Goal: Task Accomplishment & Management: Manage account settings

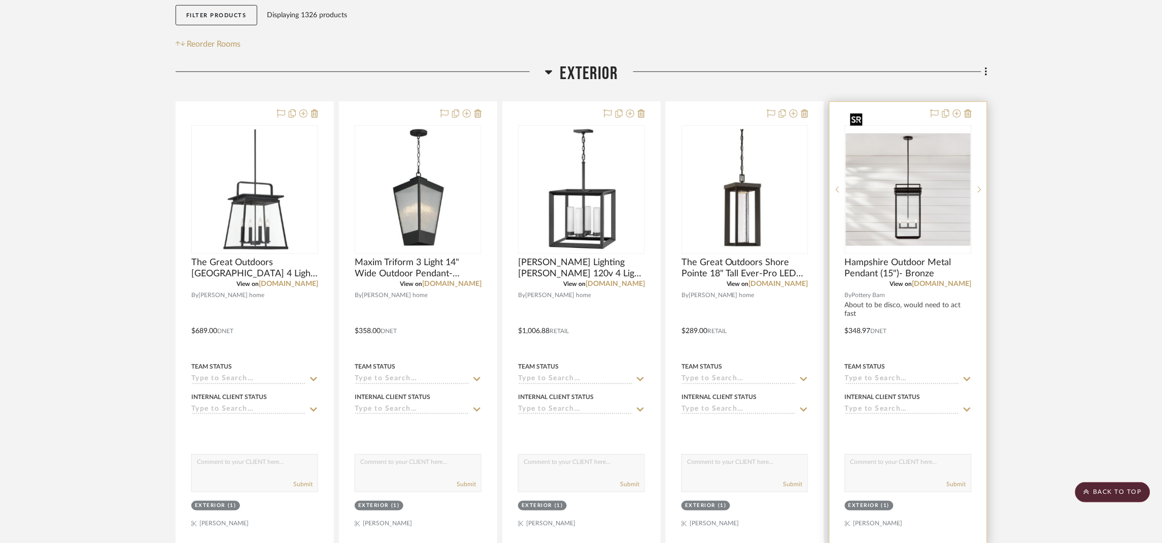
scroll to position [227, 0]
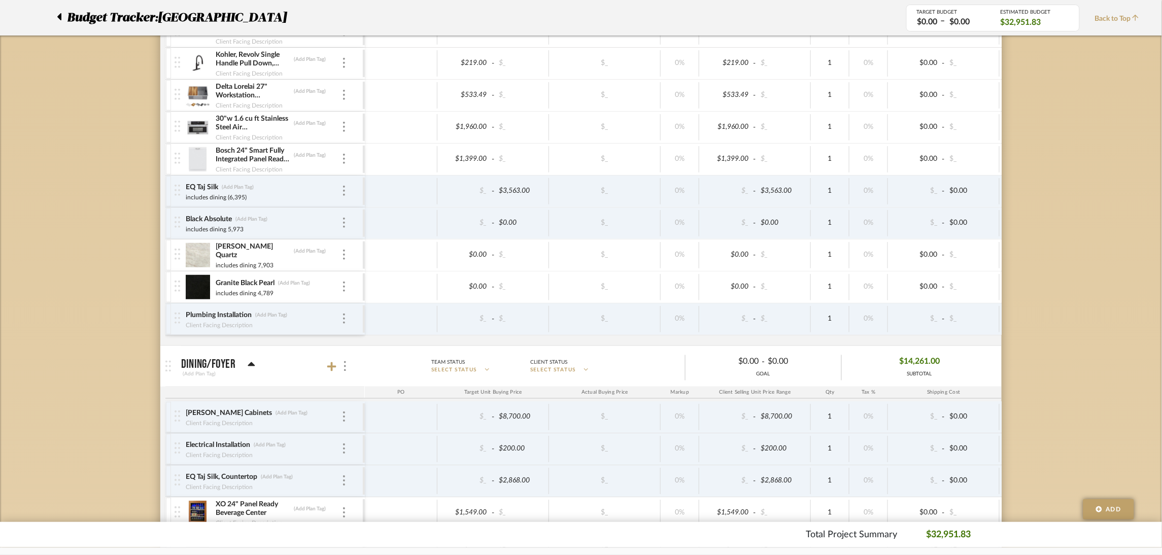
scroll to position [379, 0]
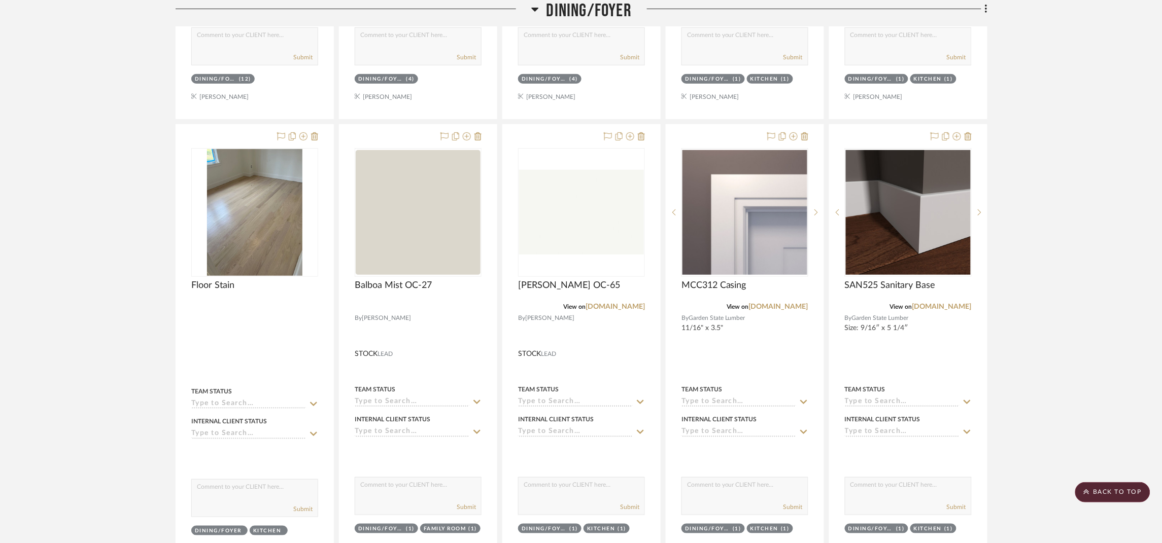
scroll to position [2054, 0]
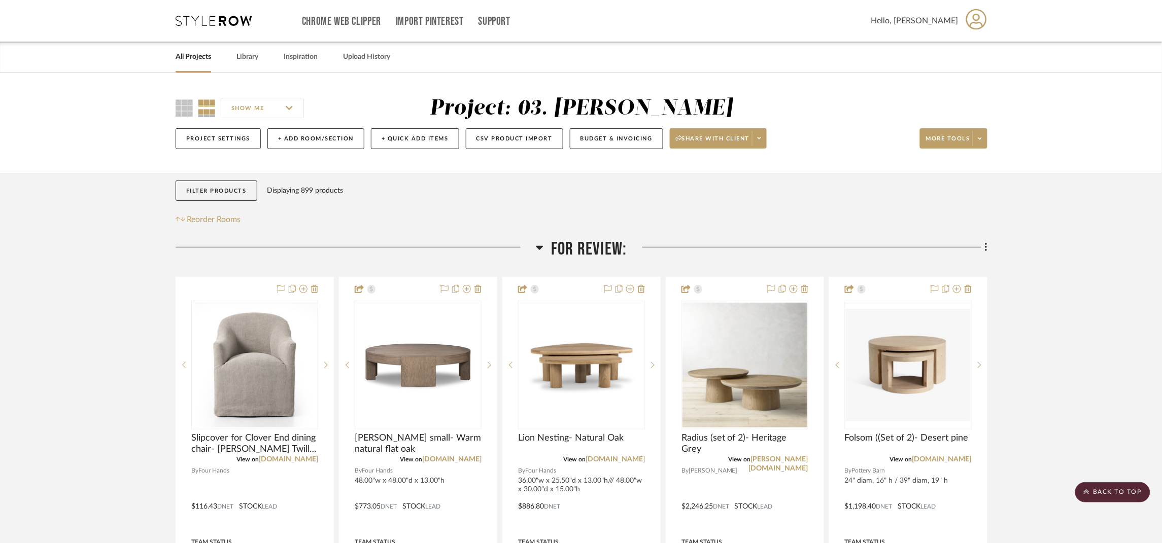
scroll to position [152, 0]
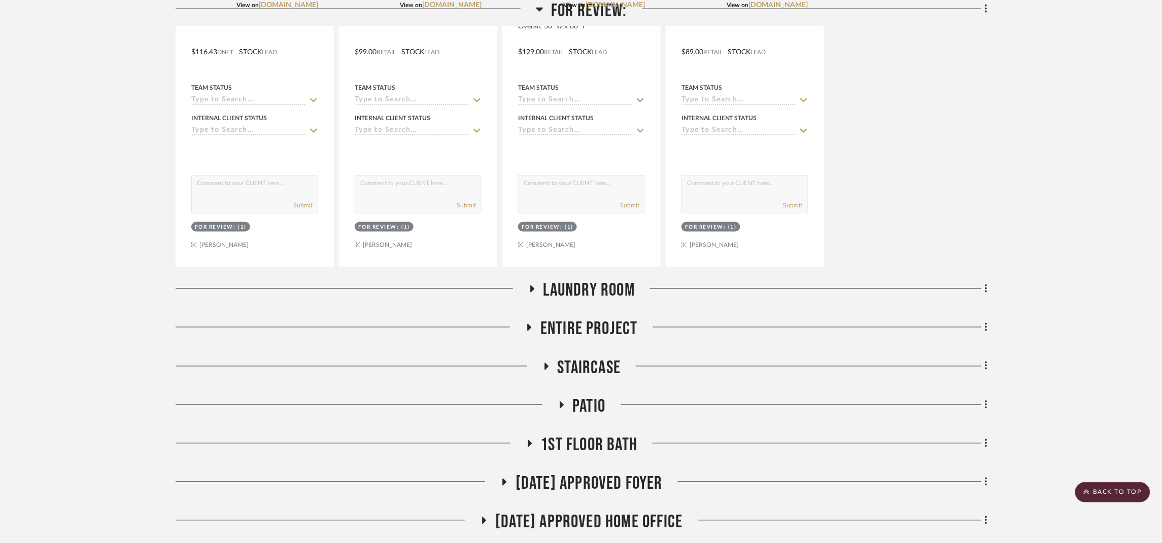
scroll to position [456, 0]
click at [611, 293] on span "Laundry Room" at bounding box center [588, 289] width 91 height 22
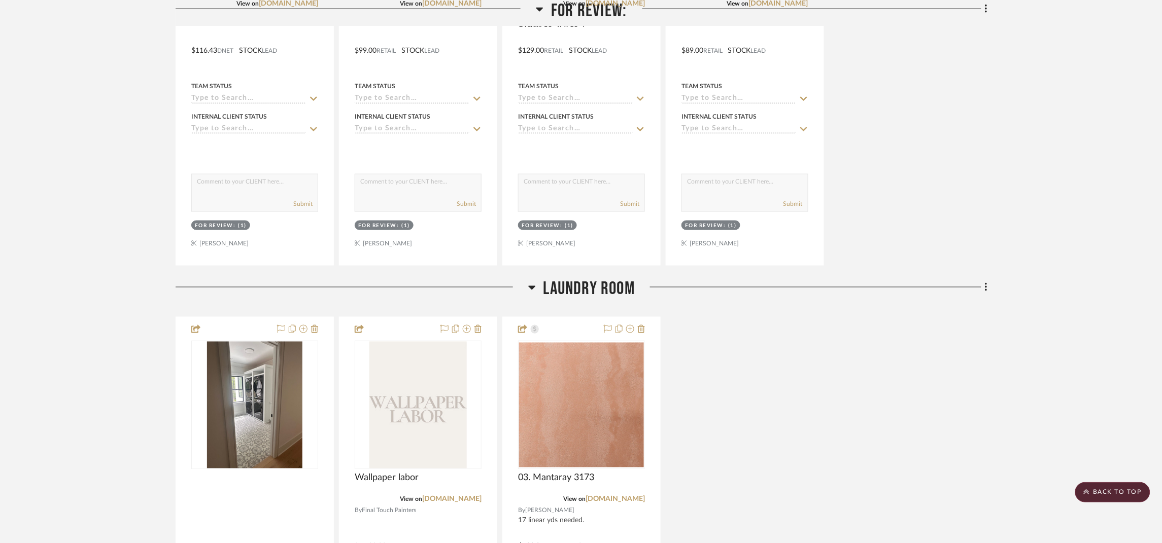
click at [619, 289] on span "Laundry Room" at bounding box center [588, 289] width 91 height 22
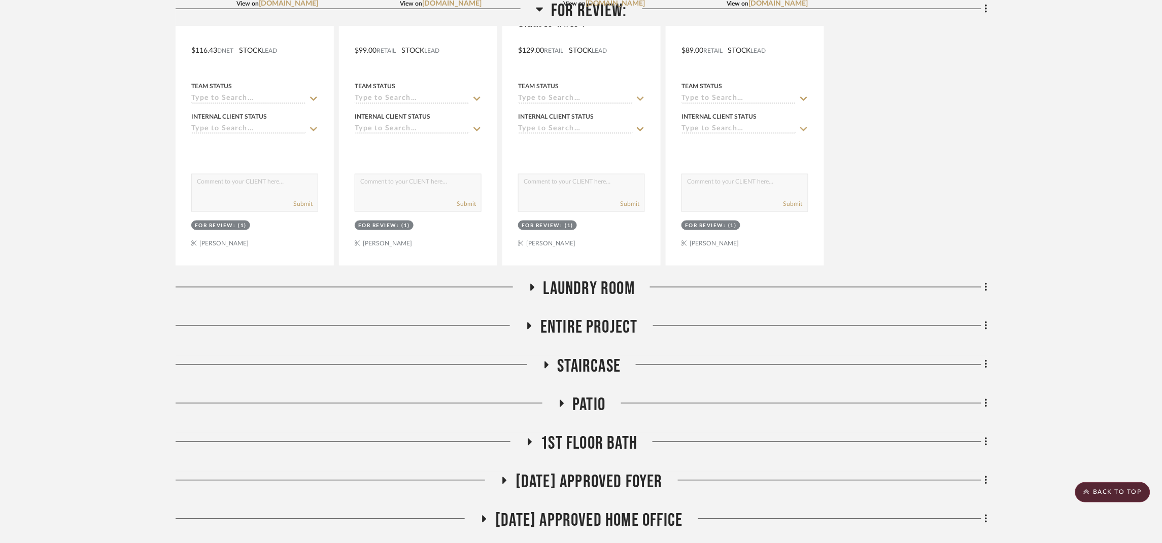
click at [614, 323] on span "Entire Project" at bounding box center [588, 328] width 97 height 22
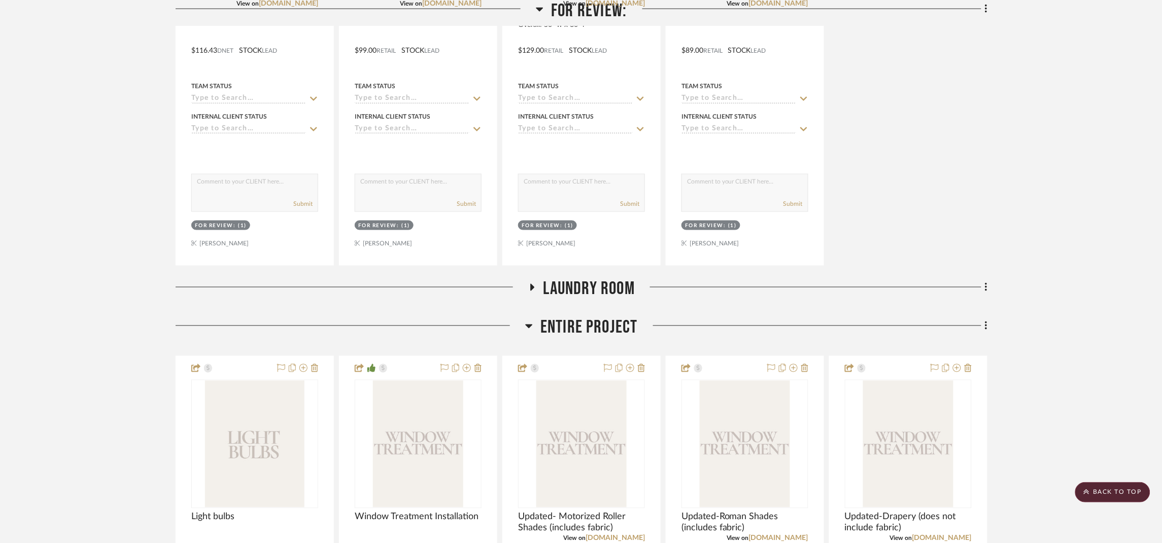
click at [621, 324] on span "Entire Project" at bounding box center [588, 328] width 97 height 22
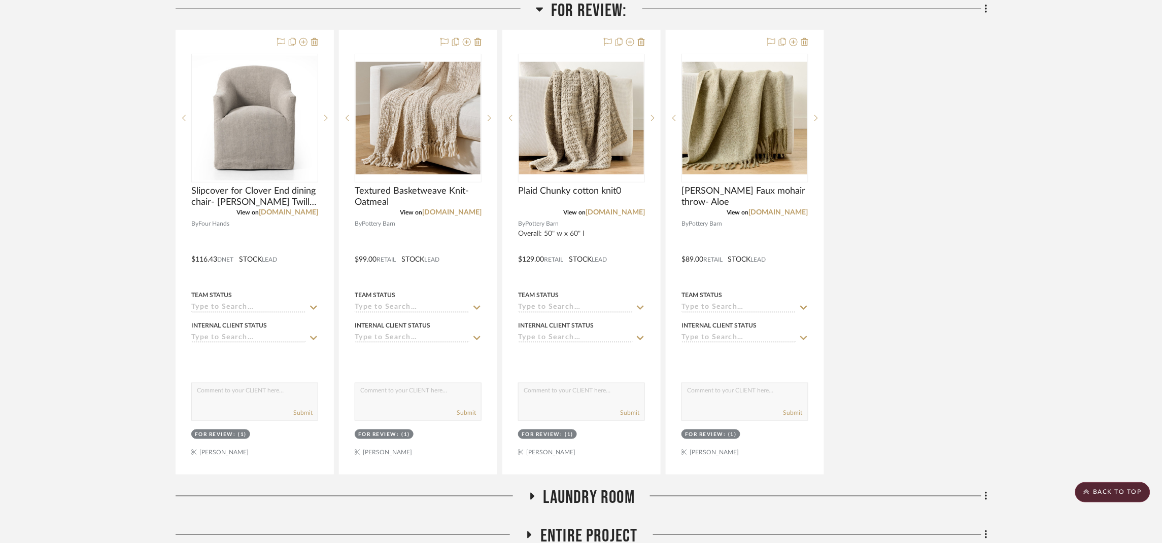
scroll to position [0, 0]
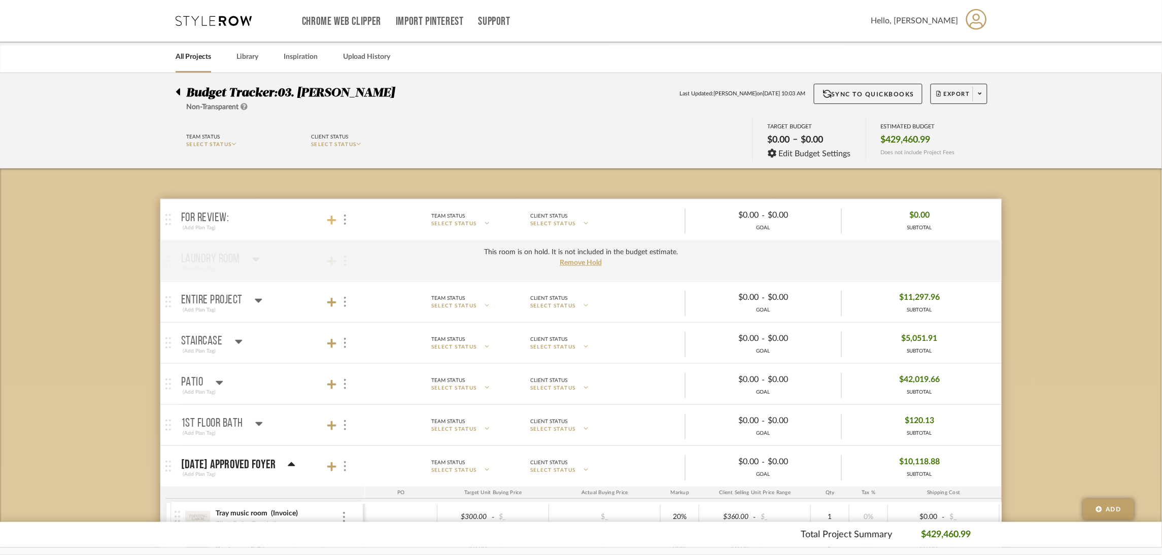
click at [333, 216] on icon at bounding box center [331, 220] width 9 height 10
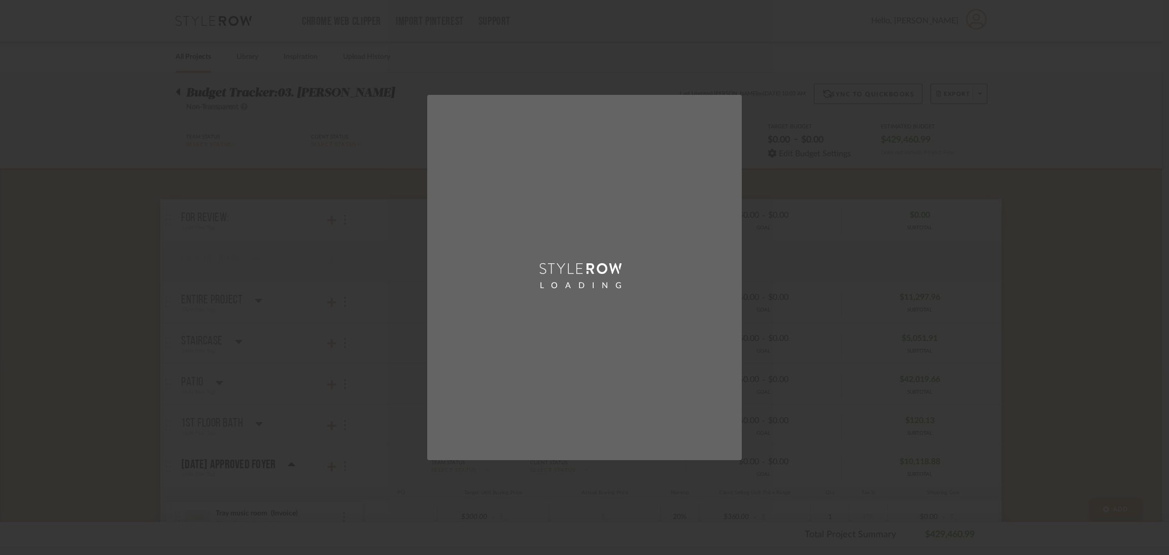
click at [136, 196] on div "LOADING" at bounding box center [584, 277] width 1169 height 555
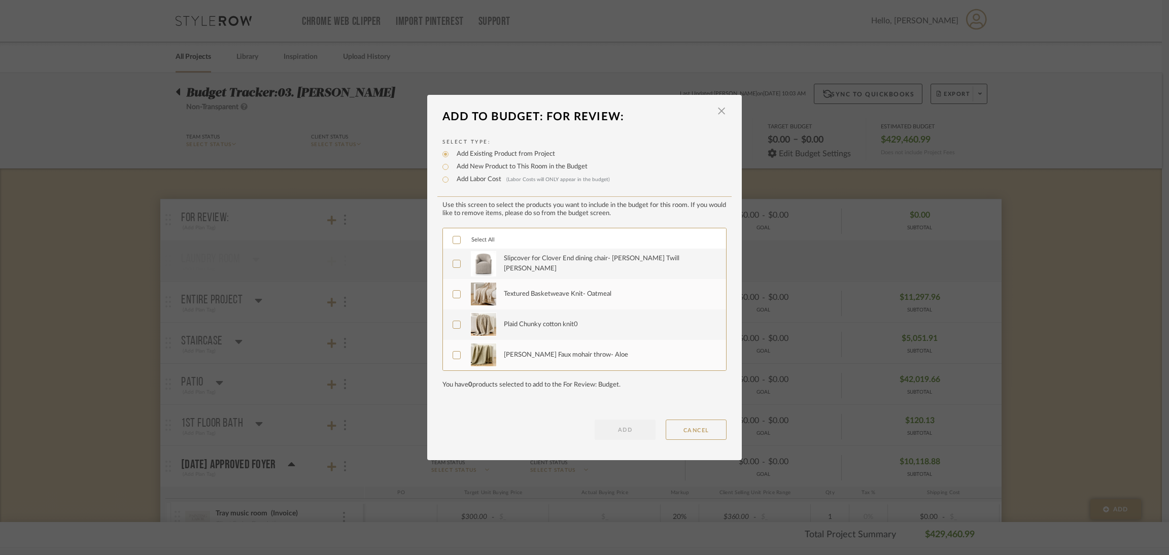
click at [479, 178] on label "Add Labor Cost (Labor Costs will ONLY appear in the budget)" at bounding box center [530, 179] width 158 height 10
click at [451, 178] on input "Add Labor Cost (Labor Costs will ONLY appear in the budget)" at bounding box center [445, 179] width 12 height 12
radio input "true"
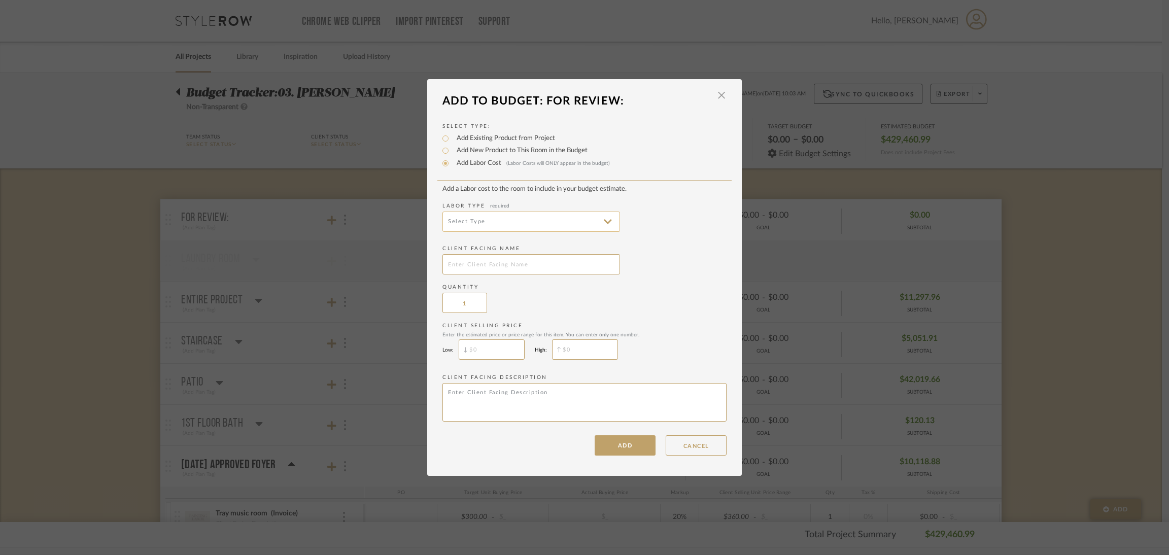
click at [556, 218] on input at bounding box center [531, 222] width 178 height 20
click at [516, 287] on span "Electrical Installation" at bounding box center [527, 295] width 177 height 24
type input "Electrical Installation"
click at [516, 267] on input "text" at bounding box center [531, 264] width 178 height 20
type input "Floor Outlet, Home Office"
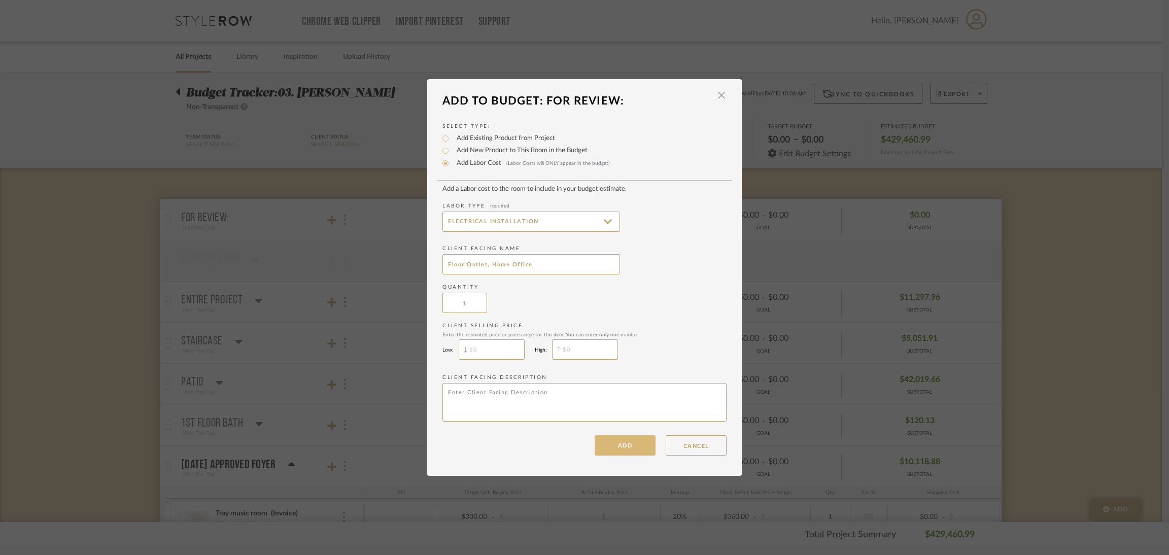
click at [611, 438] on button "ADD" at bounding box center [624, 445] width 61 height 20
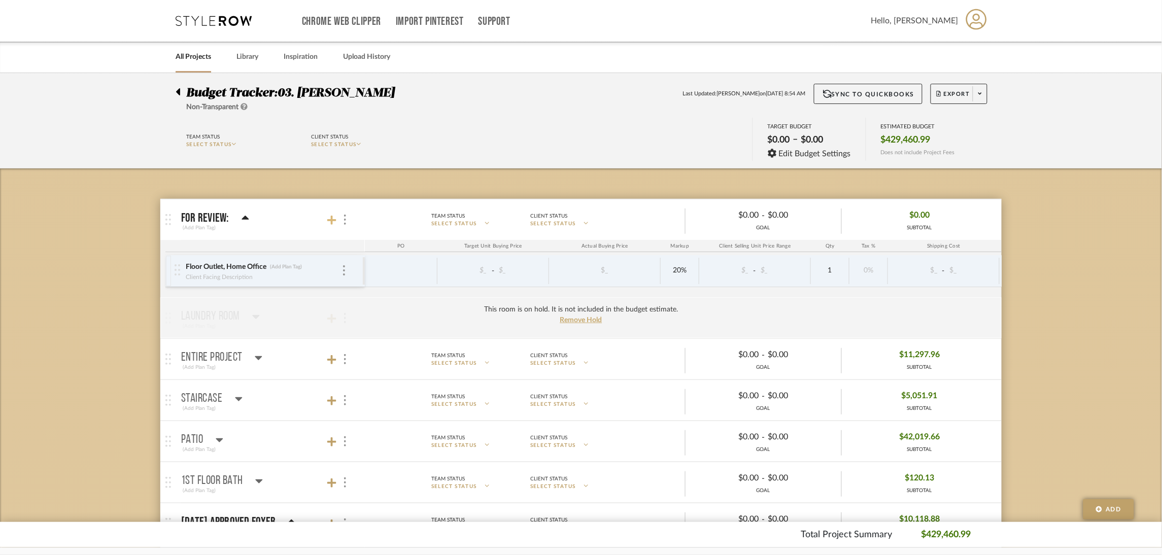
click at [330, 220] on icon at bounding box center [331, 220] width 9 height 9
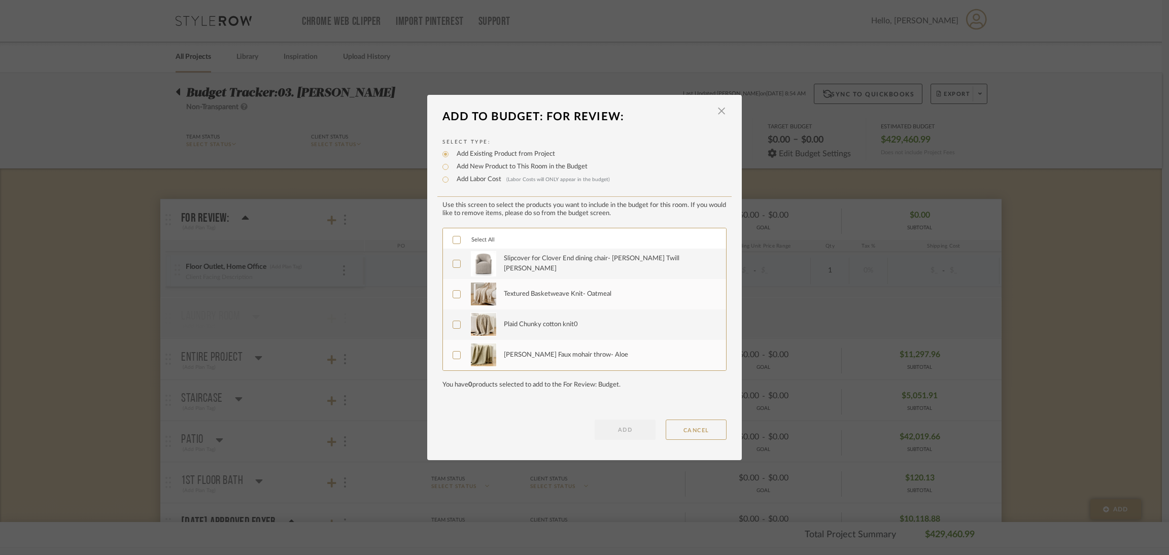
click at [473, 177] on label "Add Labor Cost (Labor Costs will ONLY appear in the budget)" at bounding box center [530, 179] width 158 height 10
click at [451, 177] on input "Add Labor Cost (Labor Costs will ONLY appear in the budget)" at bounding box center [445, 179] width 12 height 12
radio input "true"
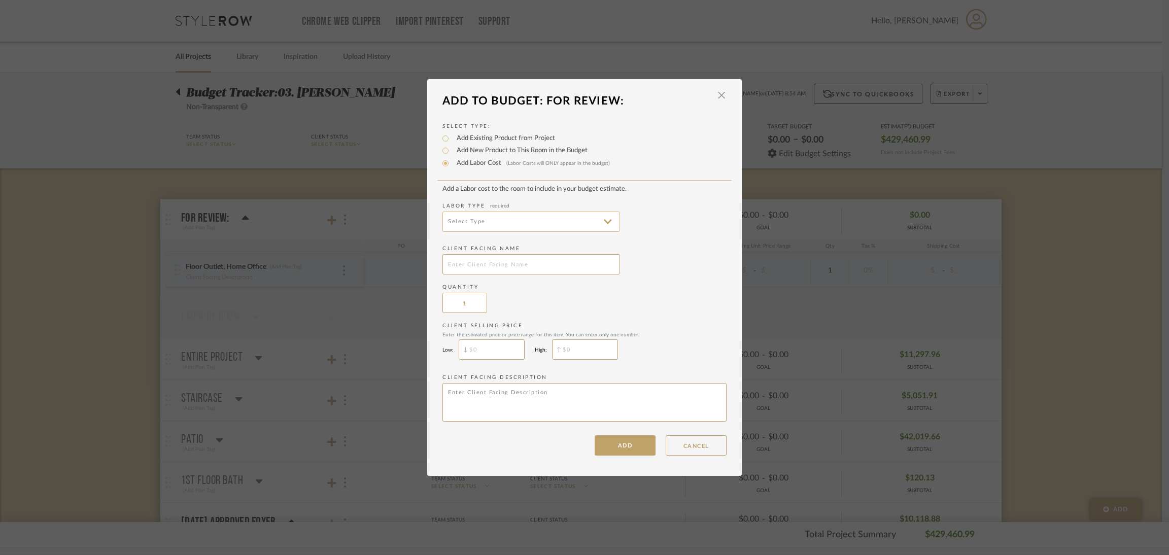
click at [532, 210] on div "Labor Type required" at bounding box center [584, 216] width 284 height 29
click at [534, 217] on input at bounding box center [531, 222] width 178 height 20
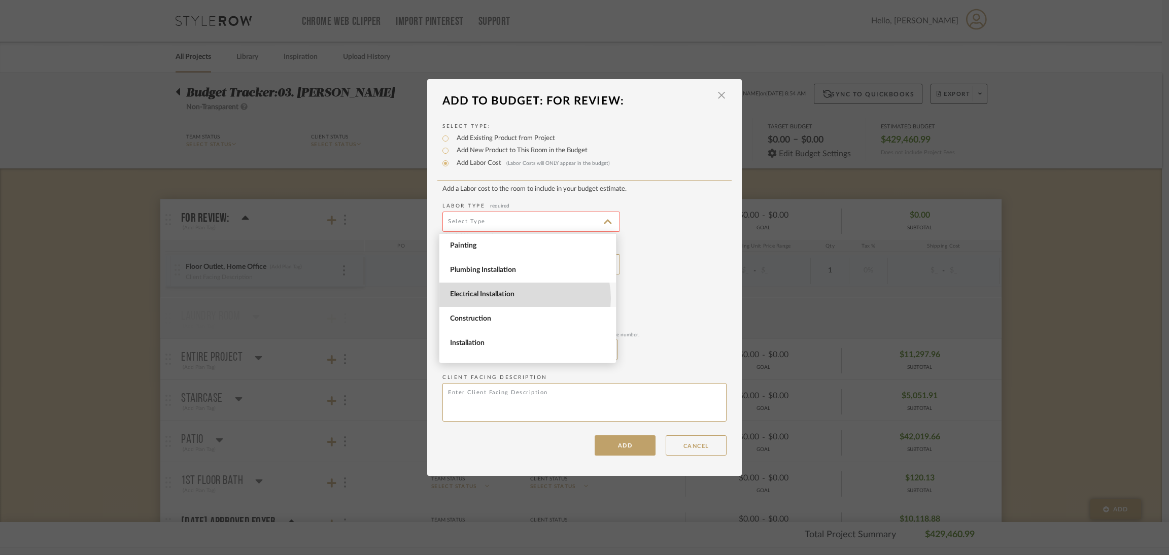
click at [524, 298] on span "Electrical Installation" at bounding box center [529, 294] width 158 height 9
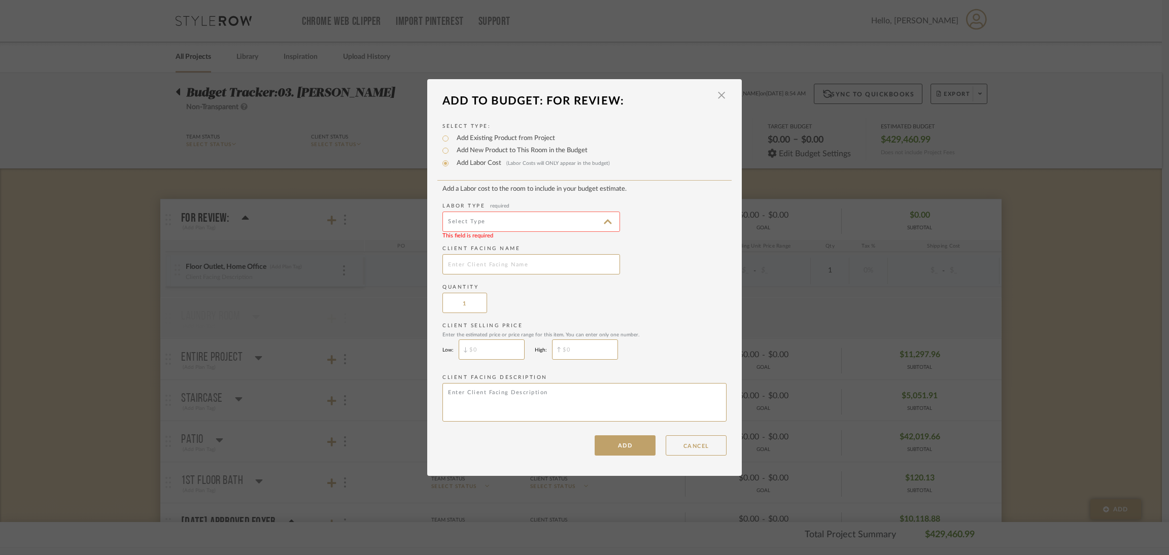
type input "Electrical Installation"
click at [504, 260] on input "text" at bounding box center [531, 264] width 178 height 20
type input "Floor Outlet, Parlor"
click at [628, 445] on button "ADD" at bounding box center [624, 445] width 61 height 20
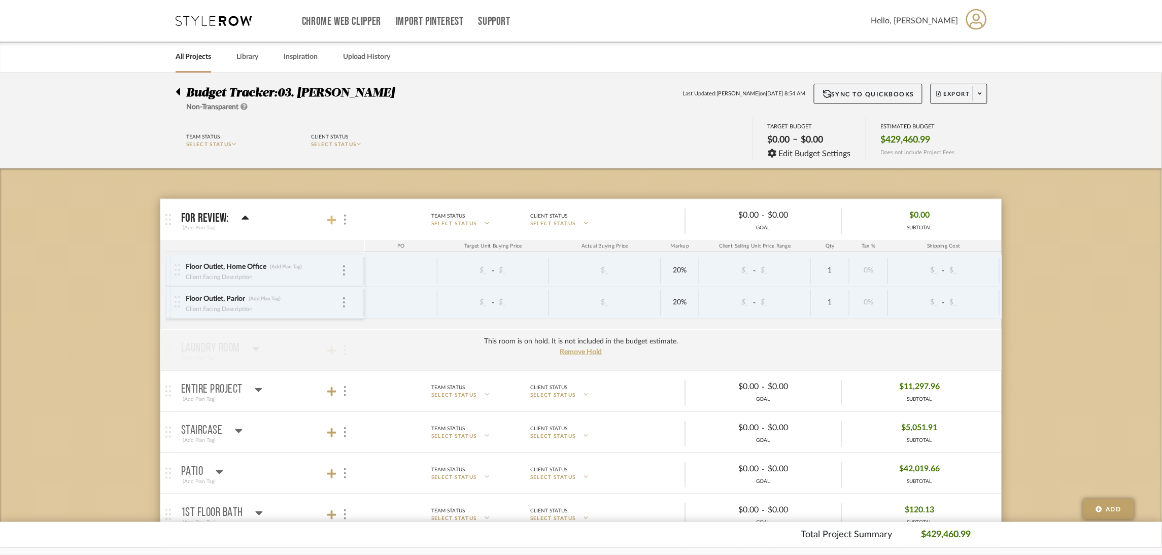
click at [331, 222] on icon at bounding box center [331, 220] width 9 height 9
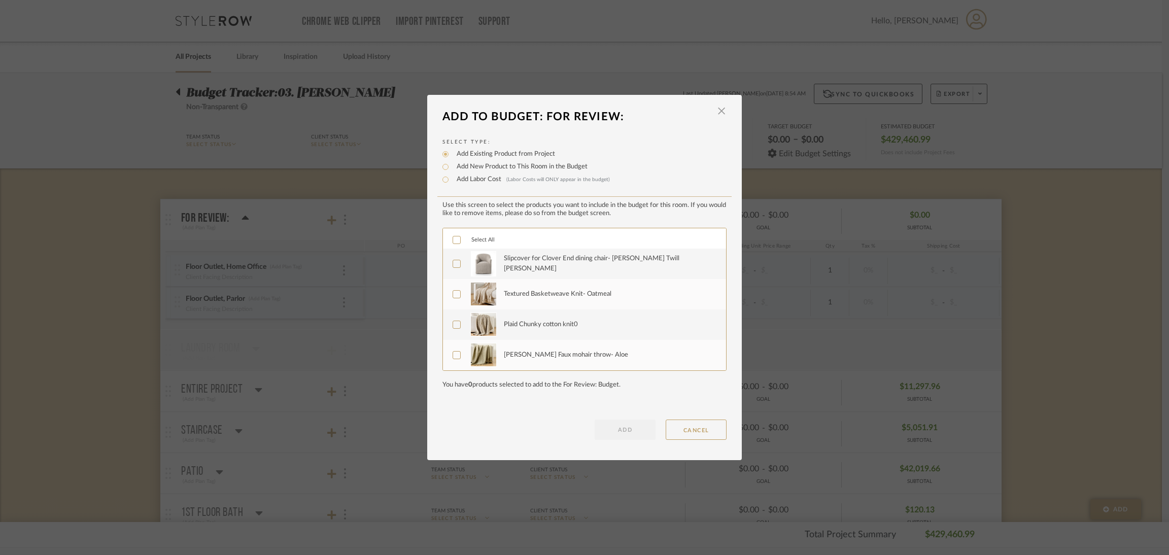
click at [471, 180] on label "Add Labor Cost (Labor Costs will ONLY appear in the budget)" at bounding box center [530, 179] width 158 height 10
click at [451, 180] on input "Add Labor Cost (Labor Costs will ONLY appear in the budget)" at bounding box center [445, 179] width 12 height 12
radio input "true"
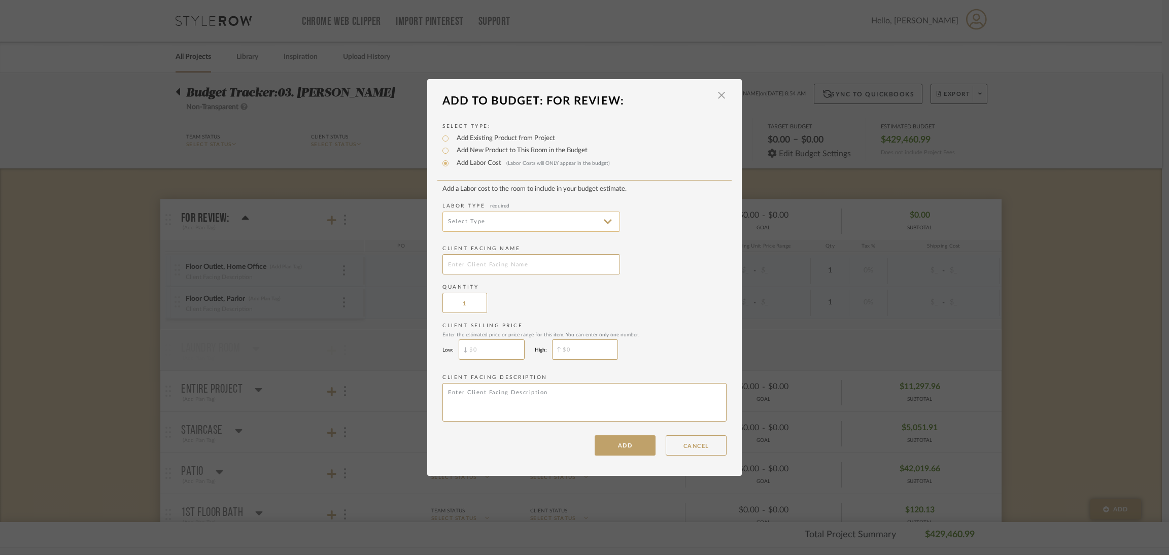
click at [519, 216] on input at bounding box center [531, 222] width 178 height 20
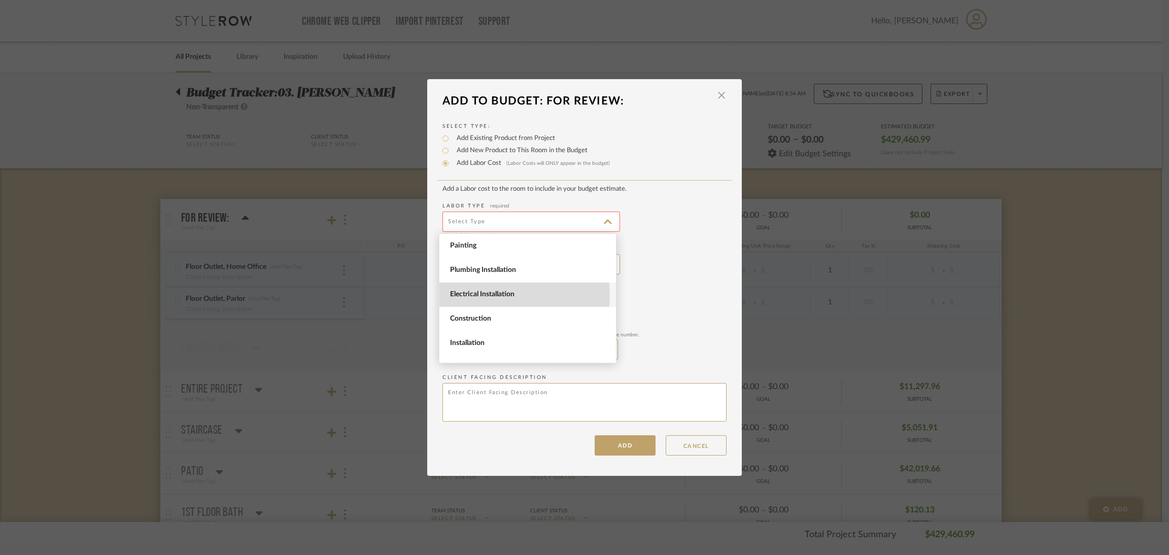
click at [509, 295] on span "Electrical Installation" at bounding box center [529, 294] width 158 height 9
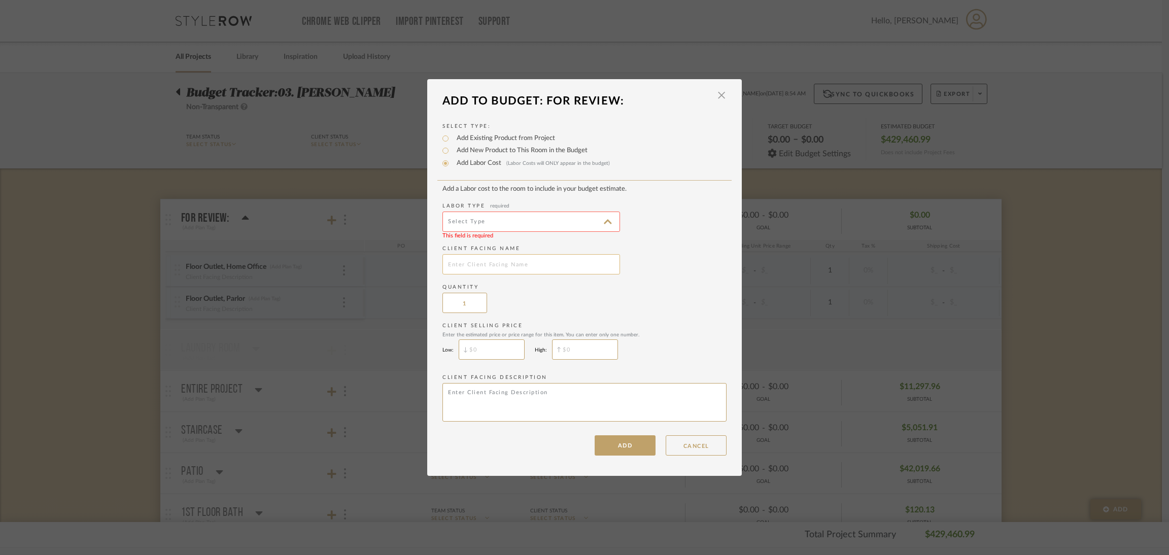
type input "Electrical Installation"
click at [506, 250] on label "Client Facing Name" at bounding box center [584, 249] width 284 height 8
click at [503, 256] on input "text" at bounding box center [531, 264] width 178 height 20
type input "Son's Outlets at [GEOGRAPHIC_DATA]"
click at [622, 443] on button "ADD" at bounding box center [624, 445] width 61 height 20
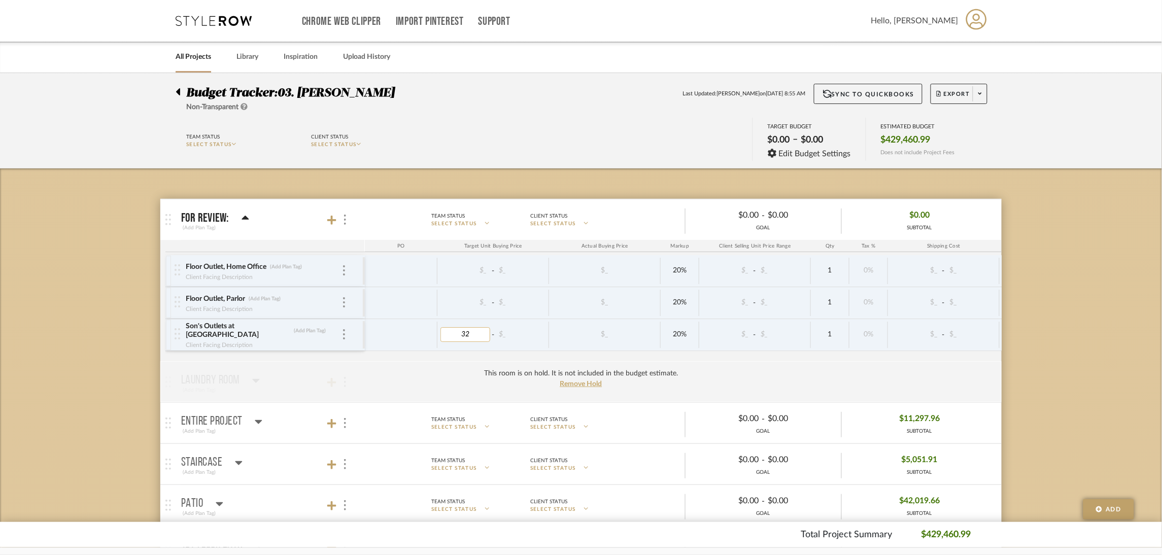
type input "320"
type input "250"
click at [975, 91] on span at bounding box center [979, 93] width 14 height 15
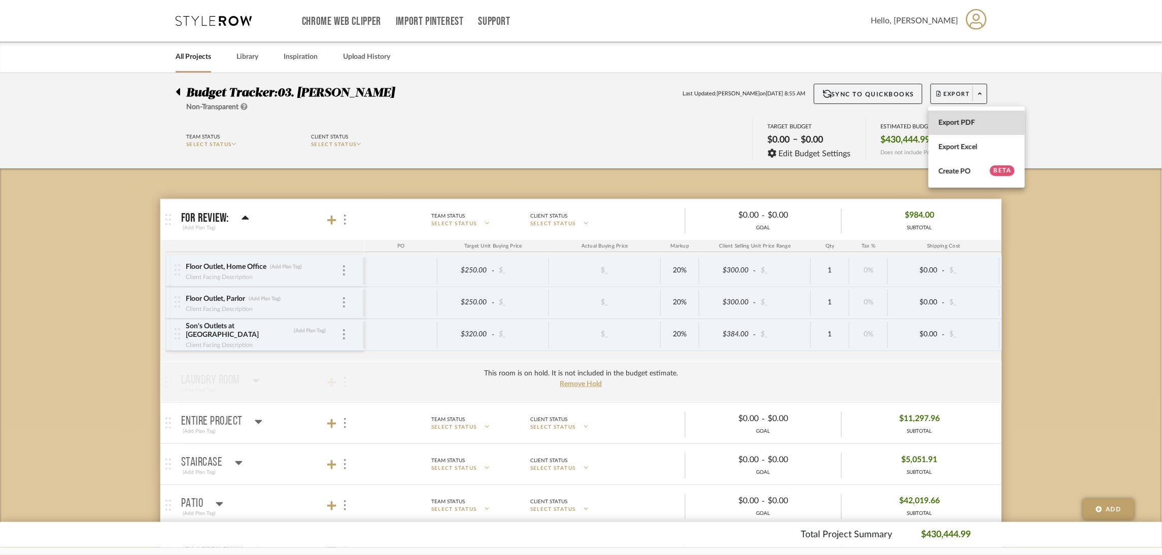
click at [976, 123] on span "Export PDF" at bounding box center [976, 122] width 76 height 9
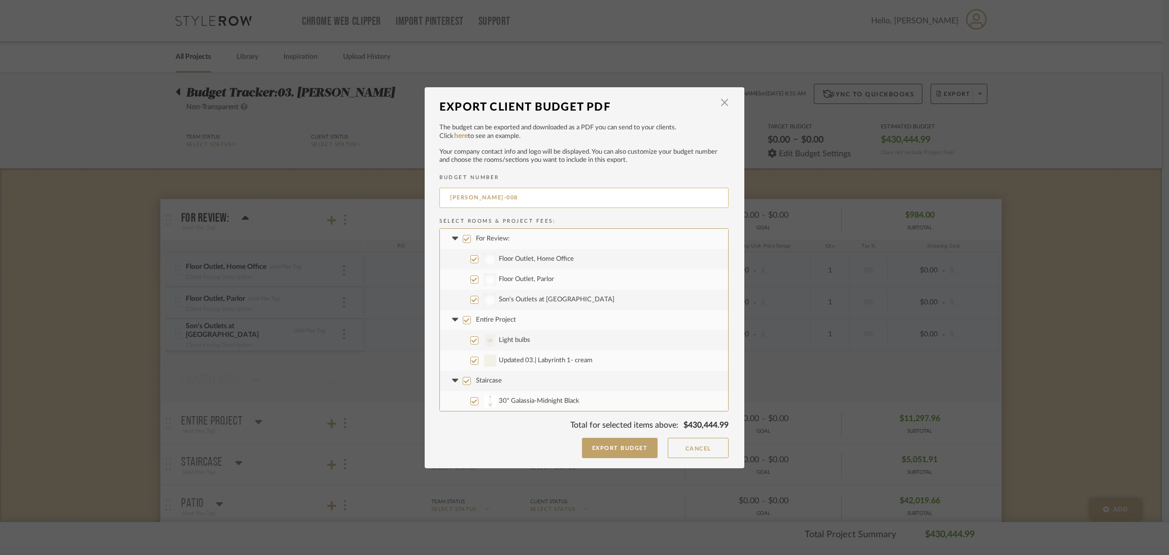
drag, startPoint x: 469, startPoint y: 196, endPoint x: 516, endPoint y: 189, distance: 47.8
click at [470, 196] on input "[PERSON_NAME]-008" at bounding box center [583, 198] width 289 height 20
click at [526, 202] on input "[PERSON_NAME]-008" at bounding box center [583, 198] width 289 height 20
type input "[PERSON_NAME]-Electrical"
click at [488, 314] on label "Entire Project" at bounding box center [584, 320] width 288 height 20
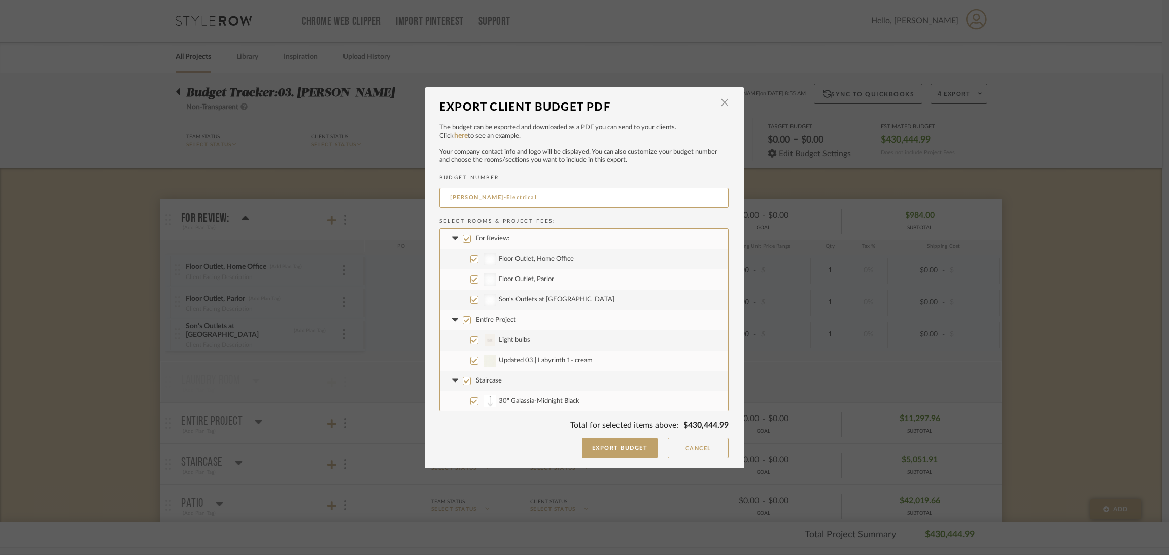
click at [471, 316] on input "Entire Project" at bounding box center [467, 320] width 8 height 8
checkbox input "false"
click at [445, 317] on label "Entire Project" at bounding box center [584, 320] width 288 height 20
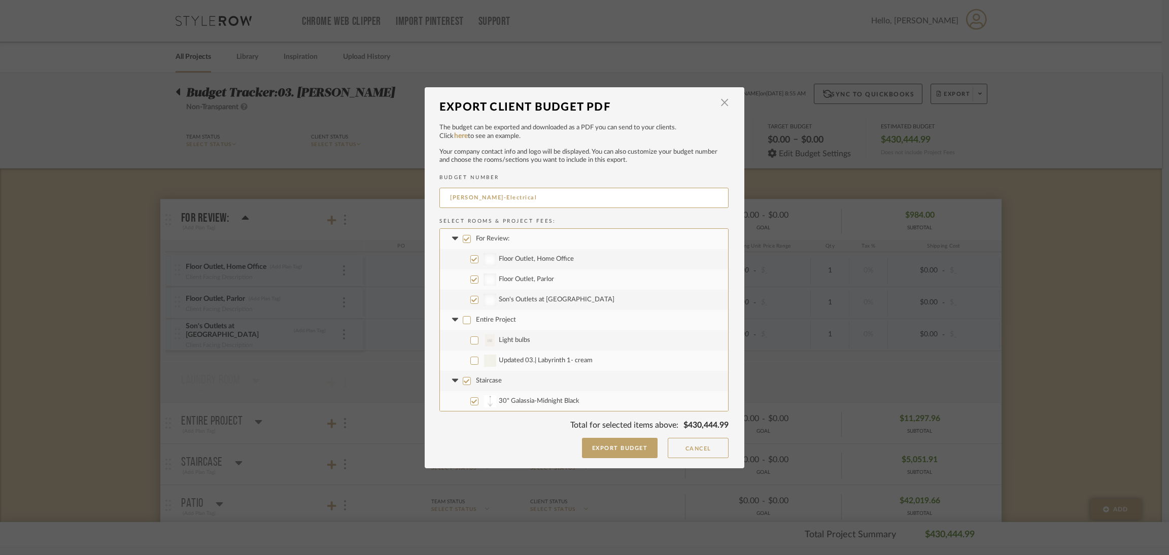
click at [463, 317] on input "Entire Project" at bounding box center [467, 320] width 8 height 8
checkbox input "true"
click at [449, 322] on fa-icon at bounding box center [454, 319] width 11 height 11
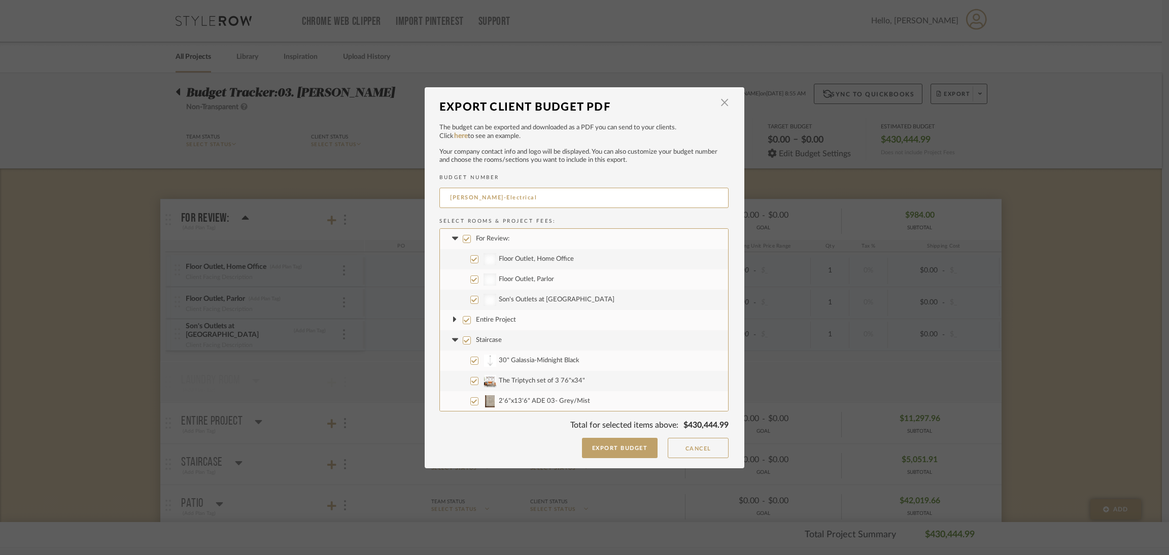
click at [463, 319] on input "Entire Project" at bounding box center [467, 320] width 8 height 8
checkbox input "false"
click at [463, 340] on input "Staircase" at bounding box center [467, 340] width 8 height 8
checkbox input "false"
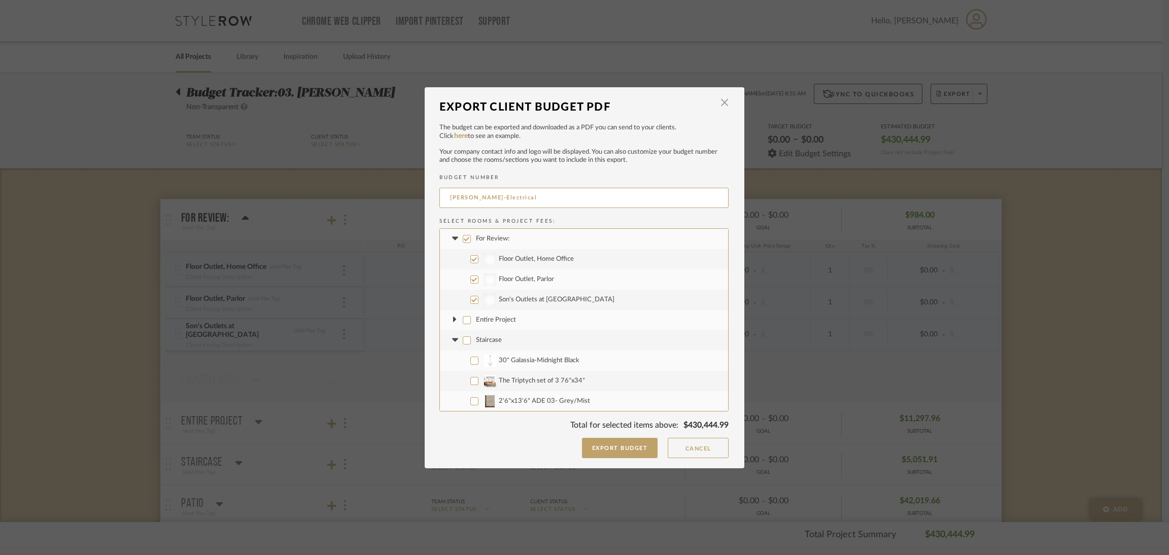
checkbox input "false"
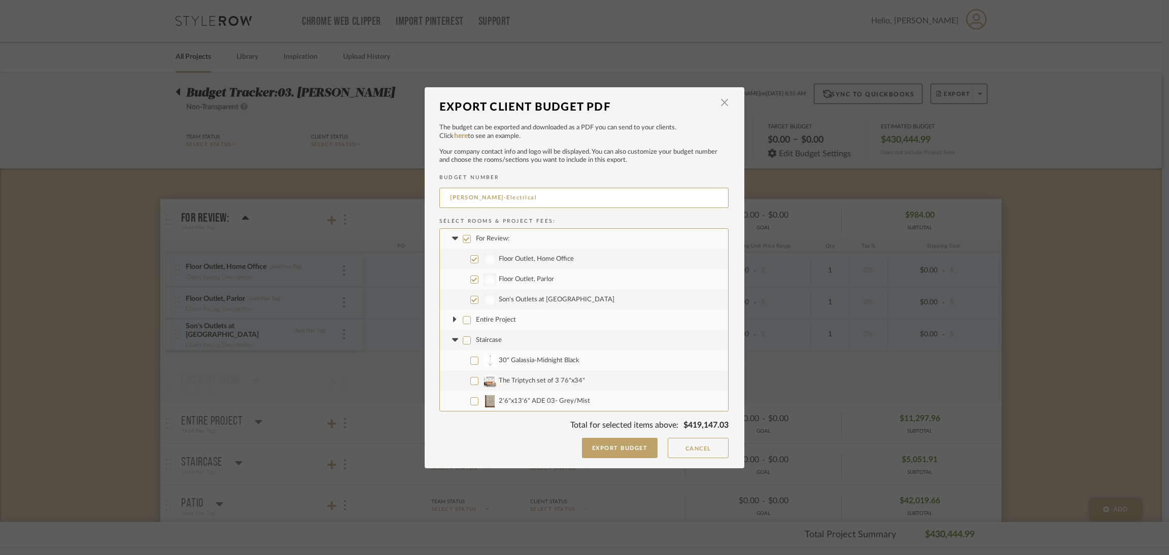
click at [451, 339] on icon at bounding box center [454, 340] width 6 height 4
click at [476, 362] on span "Patio" at bounding box center [483, 360] width 15 height 7
click at [471, 362] on input "Patio" at bounding box center [467, 361] width 8 height 8
checkbox input "false"
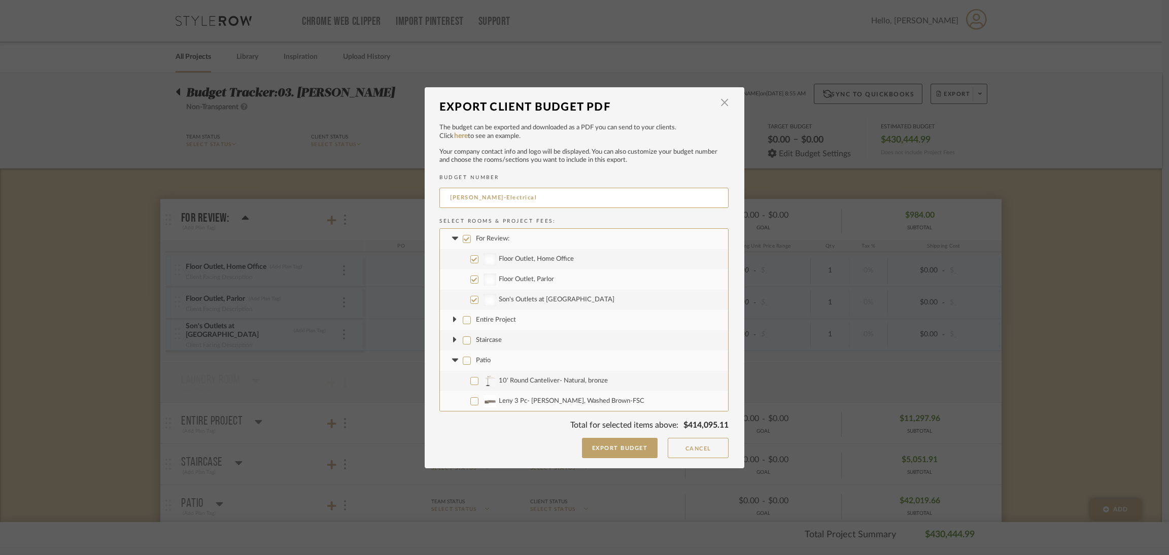
checkbox input "false"
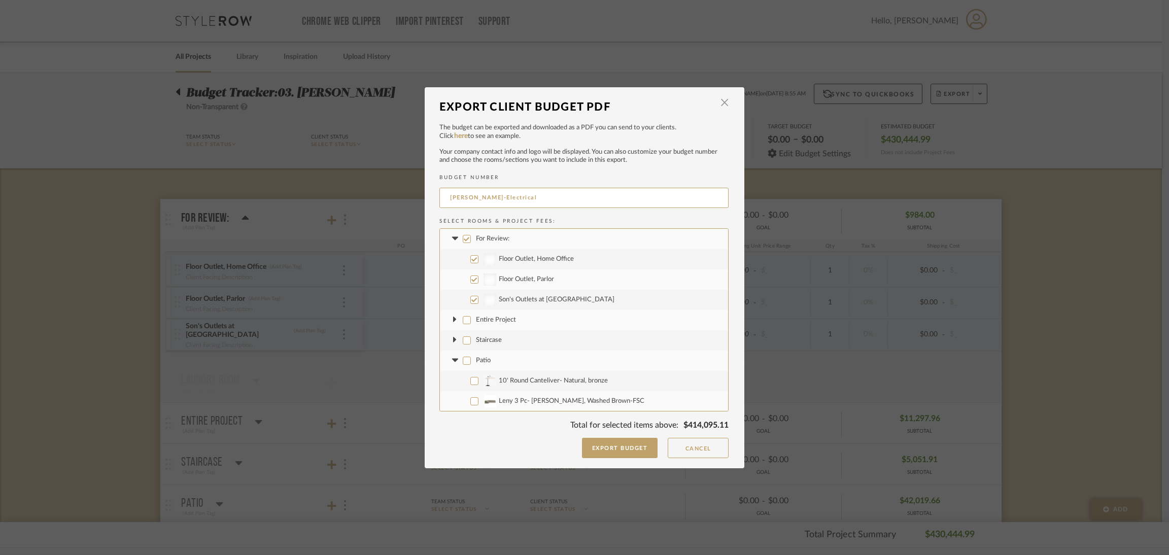
checkbox input "false"
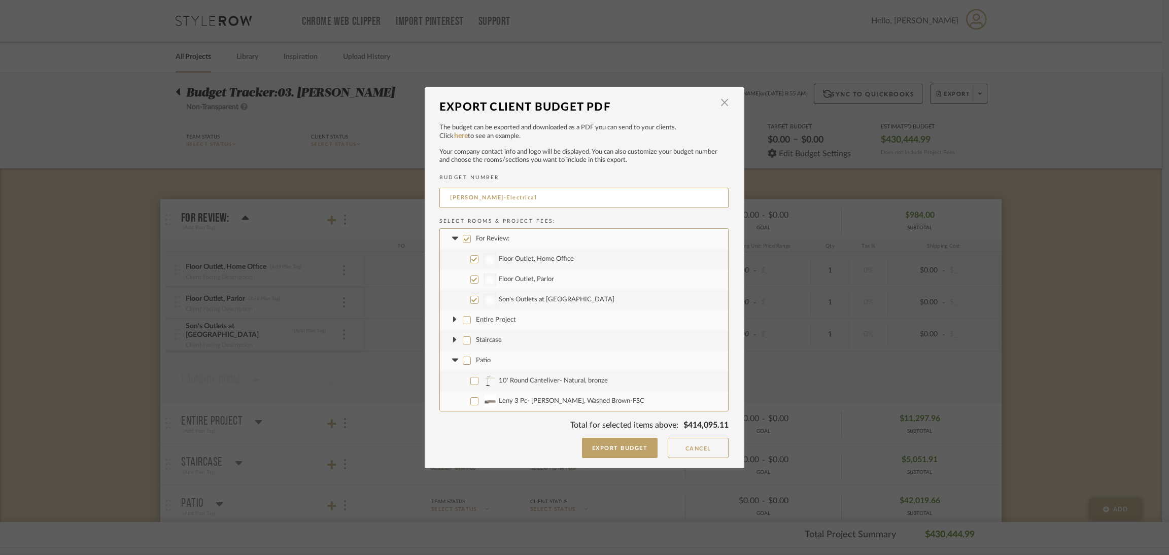
click at [452, 362] on icon at bounding box center [454, 361] width 11 height 4
click at [476, 382] on span "1st floor bath" at bounding box center [495, 380] width 39 height 7
click at [471, 382] on input "1st floor bath" at bounding box center [467, 381] width 8 height 8
checkbox input "false"
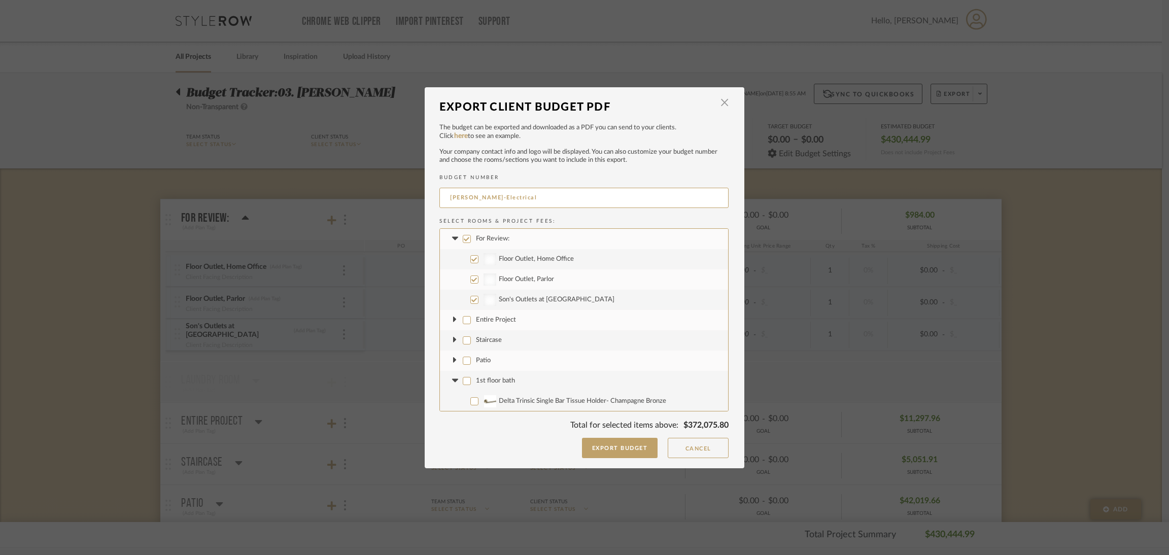
checkbox input "false"
click at [452, 380] on icon at bounding box center [454, 381] width 6 height 4
drag, startPoint x: 479, startPoint y: 401, endPoint x: 445, endPoint y: 401, distance: 34.0
click at [478, 401] on span "[DATE] Approved Foyer" at bounding box center [510, 401] width 69 height 7
click at [466, 402] on input "[DATE] Approved Foyer" at bounding box center [467, 401] width 8 height 8
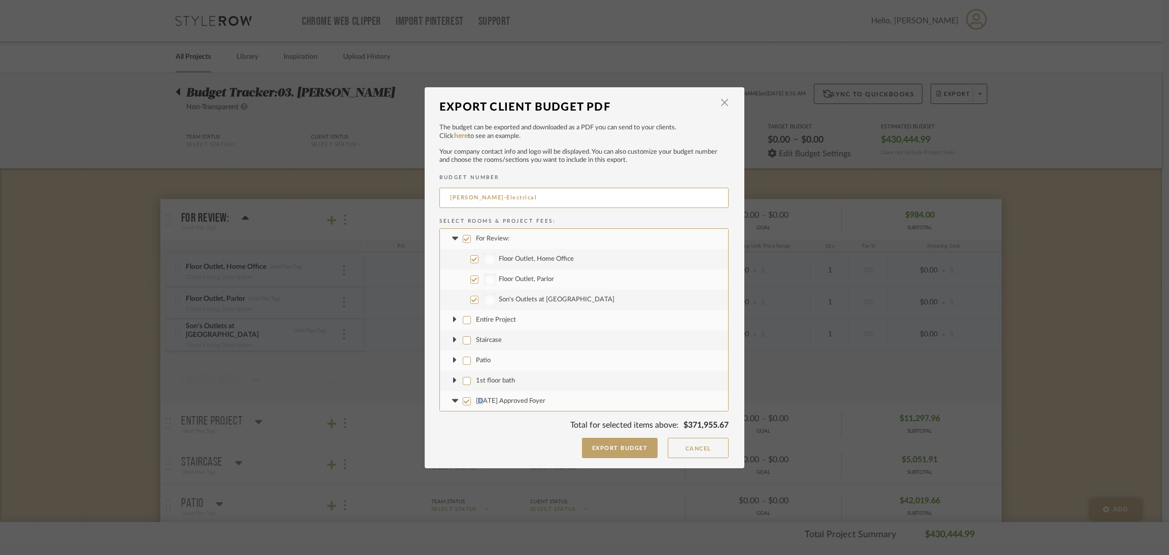
checkbox input "false"
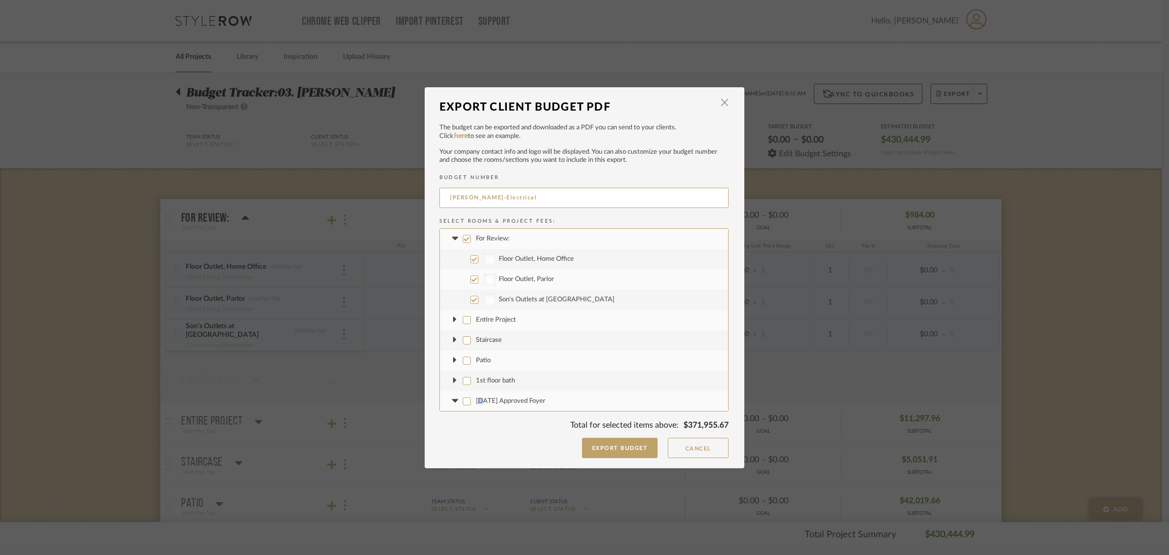
checkbox input "false"
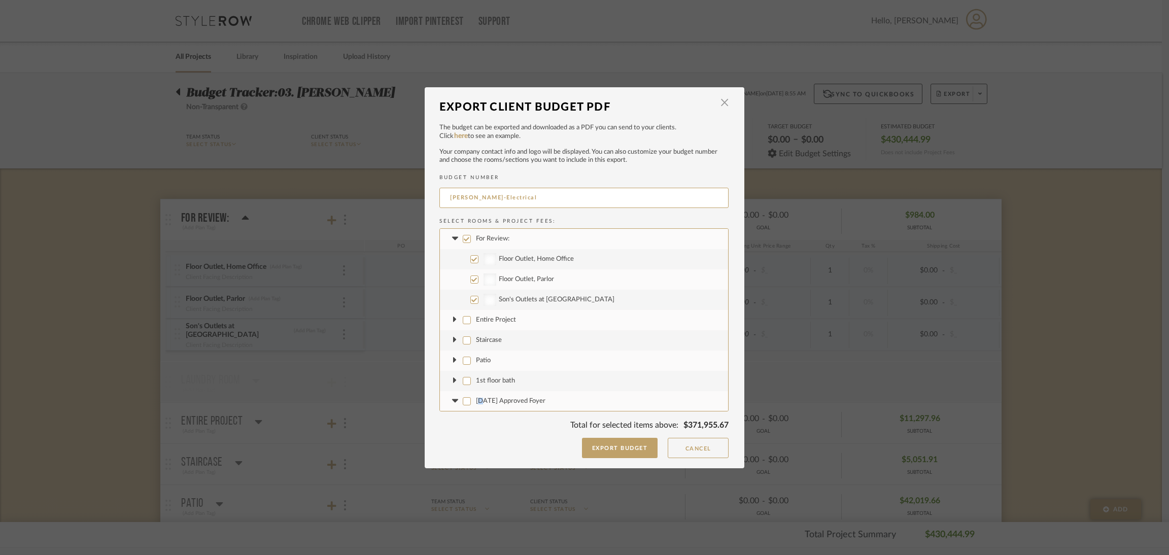
checkbox input "false"
click at [451, 401] on icon at bounding box center [454, 401] width 6 height 4
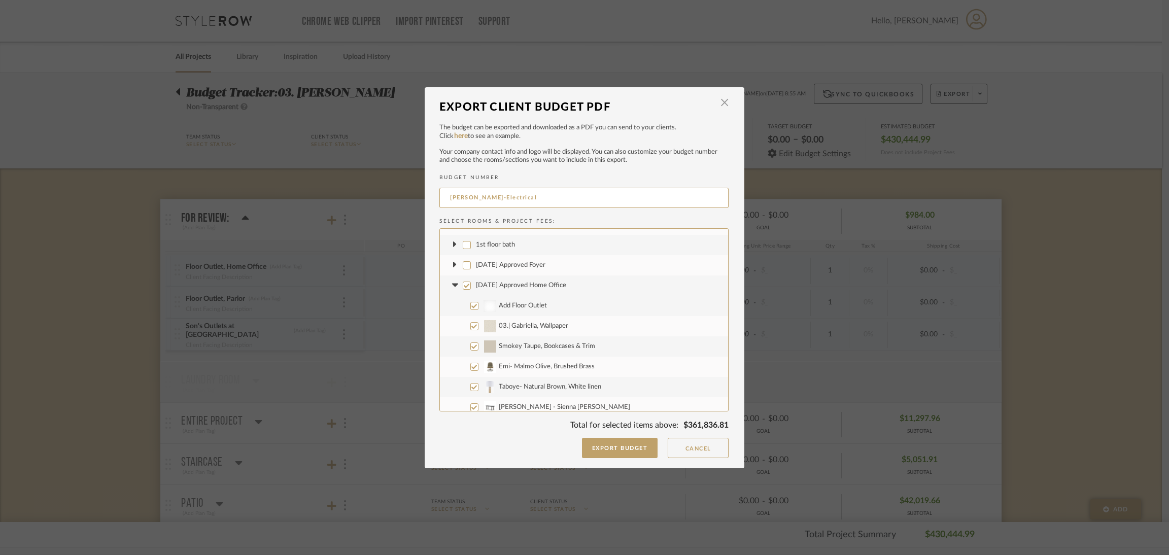
scroll to position [152, 0]
click at [463, 268] on input "[DATE] Approved Home Office" at bounding box center [467, 269] width 8 height 8
checkbox input "false"
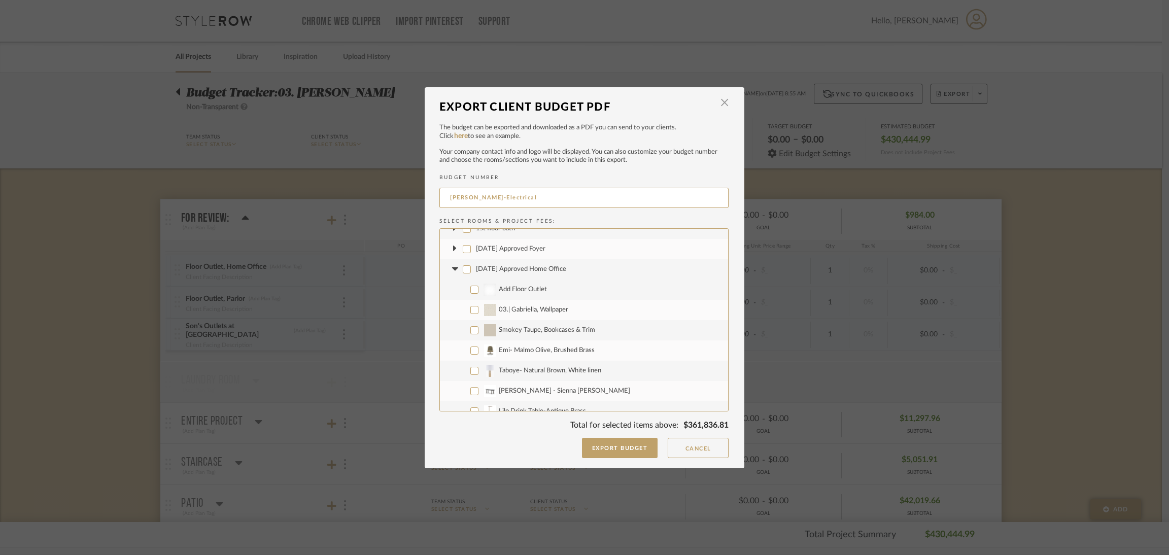
checkbox input "false"
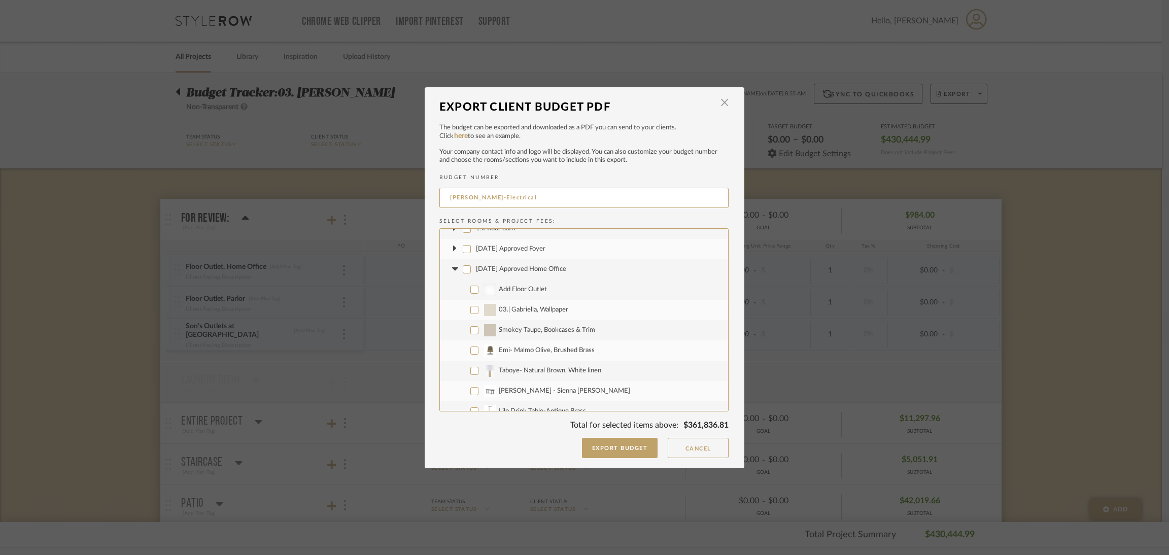
checkbox input "false"
click at [451, 271] on fa-icon at bounding box center [454, 269] width 11 height 11
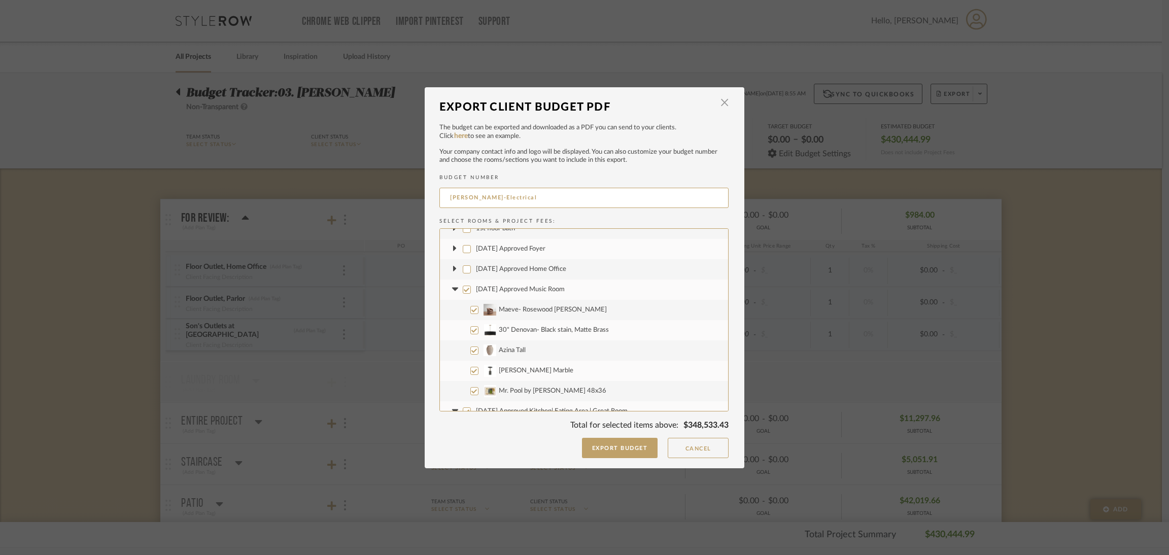
click at [465, 291] on input "[DATE] Approved Music Room" at bounding box center [467, 290] width 8 height 8
checkbox input "false"
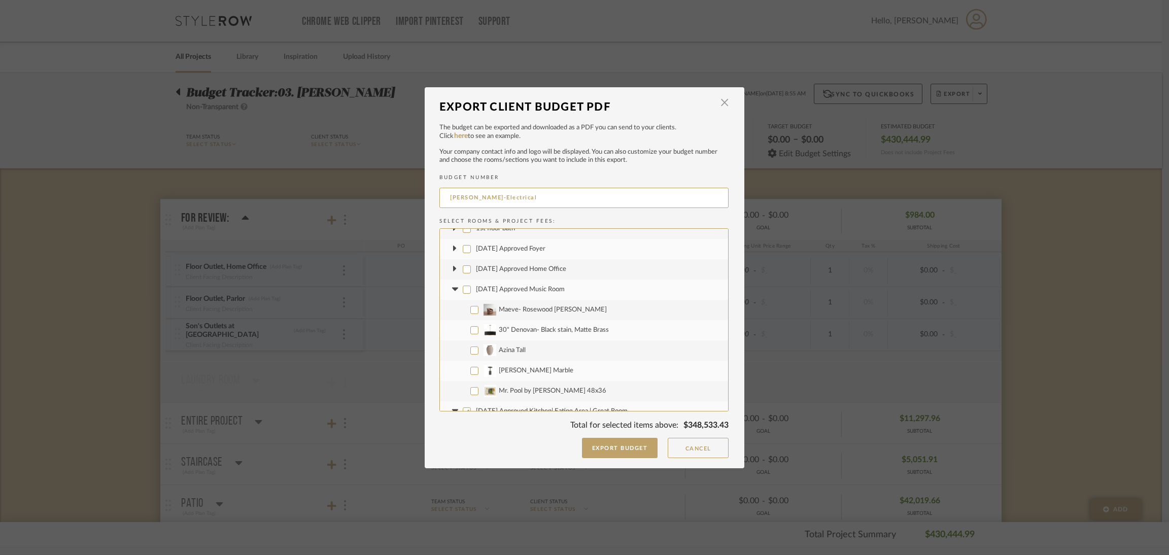
checkbox input "false"
click at [442, 292] on label "[DATE] Approved Music Room" at bounding box center [584, 289] width 288 height 20
click at [463, 292] on input "[DATE] Approved Music Room" at bounding box center [467, 290] width 8 height 8
checkbox input "true"
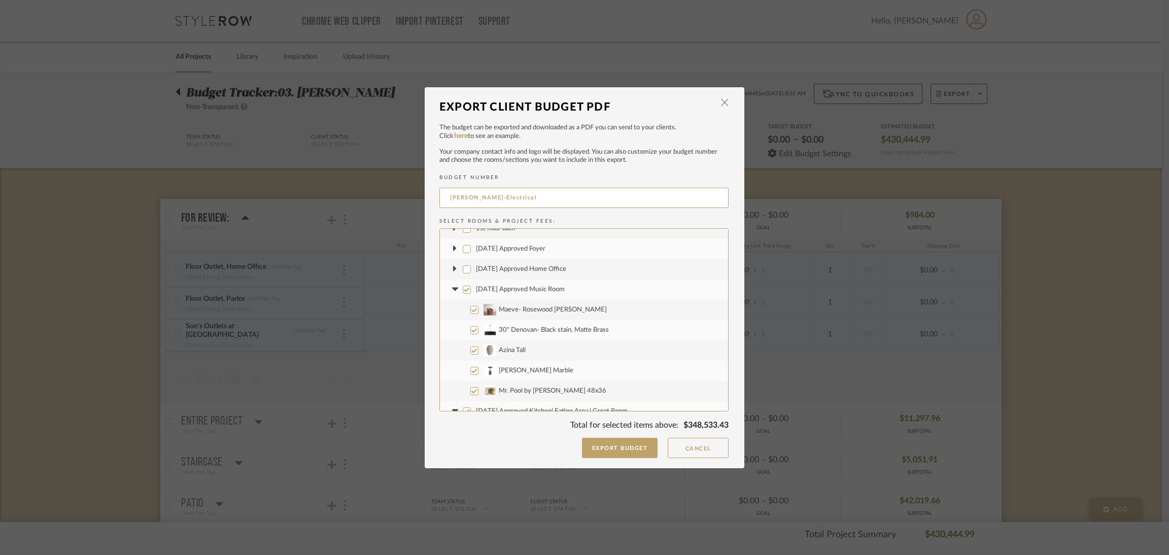
checkbox input "true"
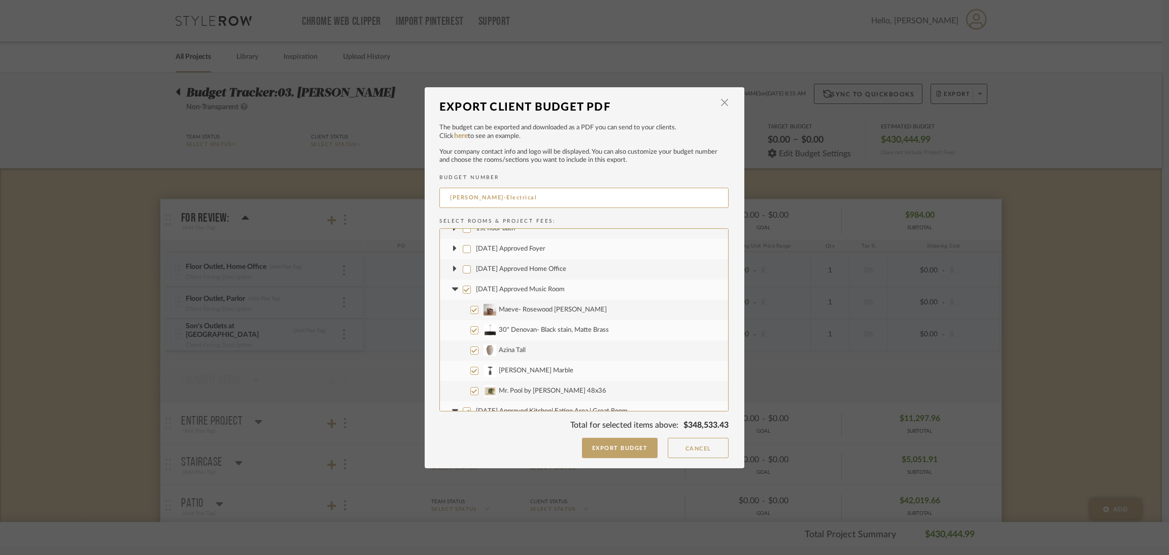
drag, startPoint x: 450, startPoint y: 289, endPoint x: 456, endPoint y: 289, distance: 6.1
click at [451, 289] on icon at bounding box center [454, 290] width 6 height 4
click at [463, 289] on input "[DATE] Approved Music Room" at bounding box center [467, 290] width 8 height 8
checkbox input "false"
click at [463, 308] on input "[DATE] Approved Kitchen| Eating Area | Great Room" at bounding box center [467, 310] width 8 height 8
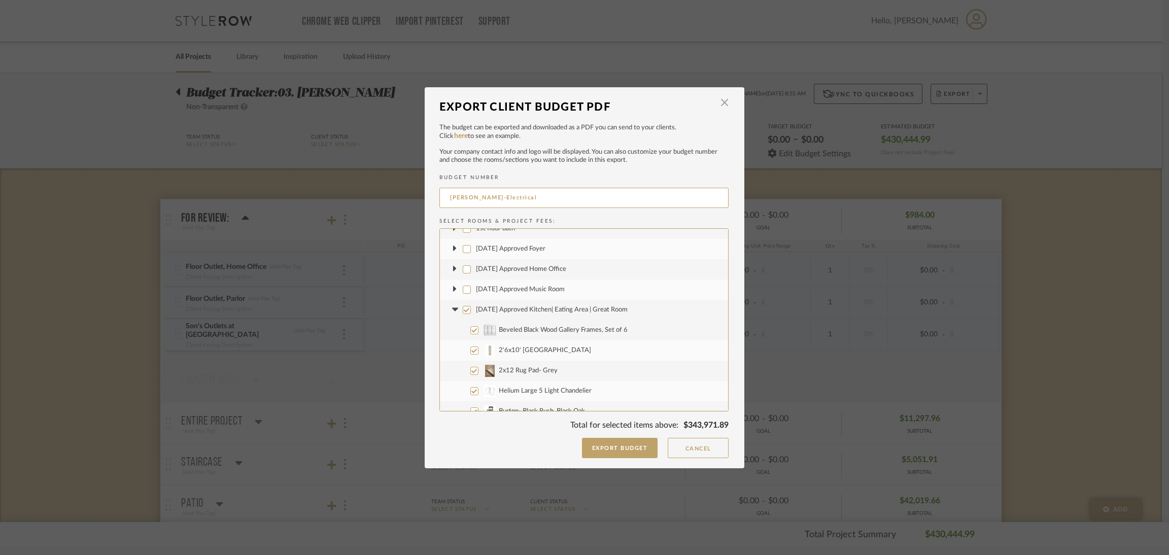
checkbox input "false"
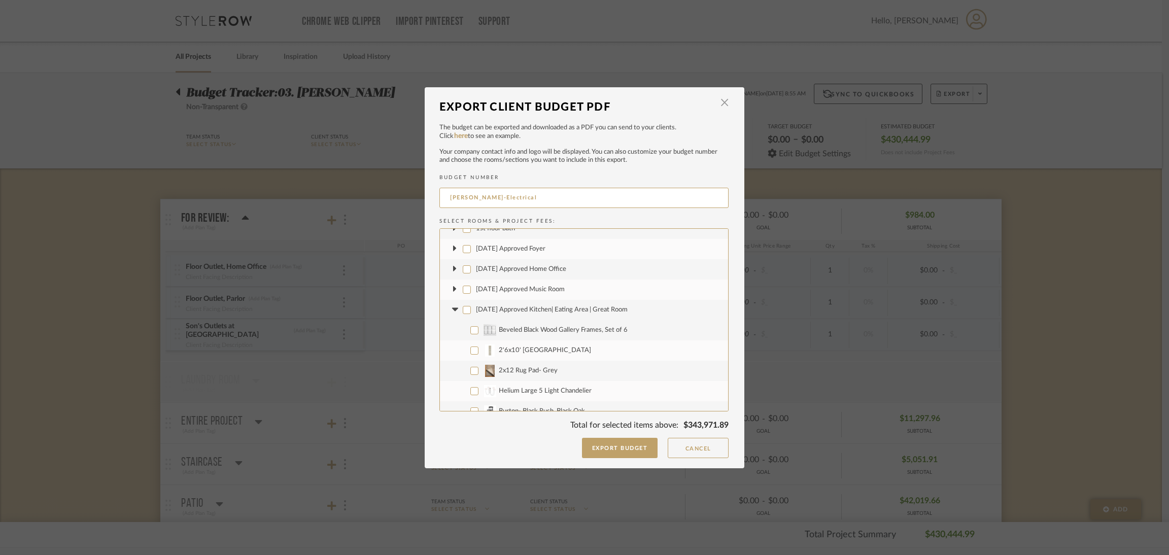
checkbox input "false"
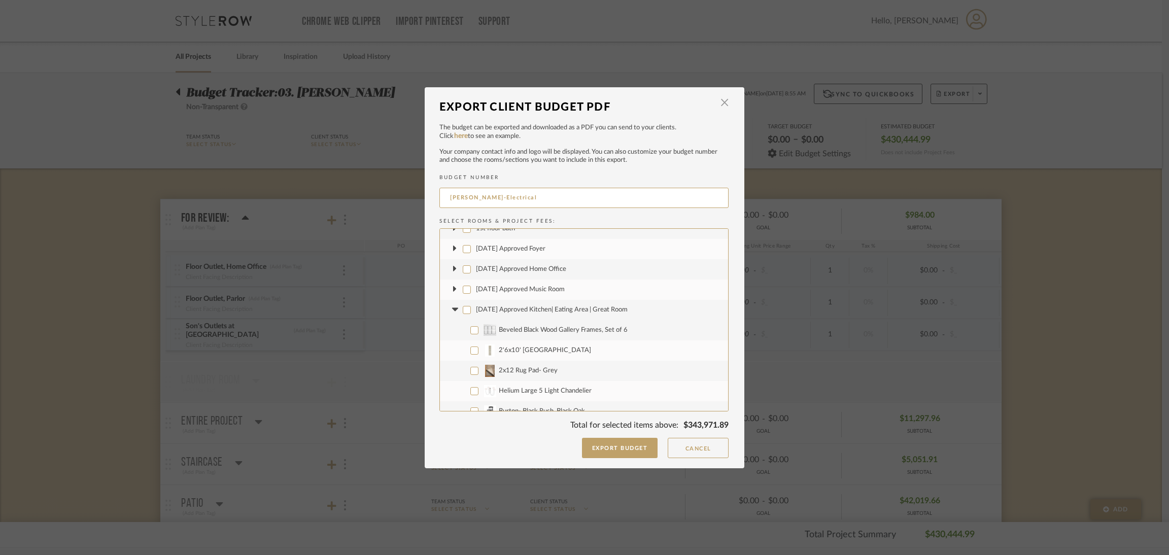
checkbox input "false"
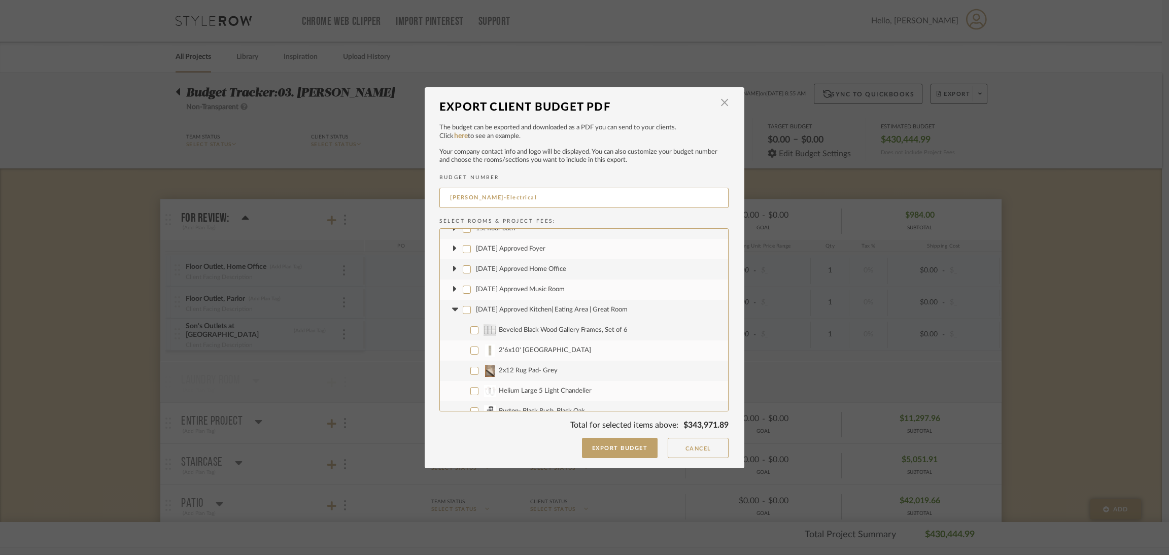
checkbox input "false"
click at [452, 309] on icon at bounding box center [454, 310] width 6 height 4
click at [463, 330] on input "[DATE] Approved Parlor" at bounding box center [467, 330] width 8 height 8
checkbox input "false"
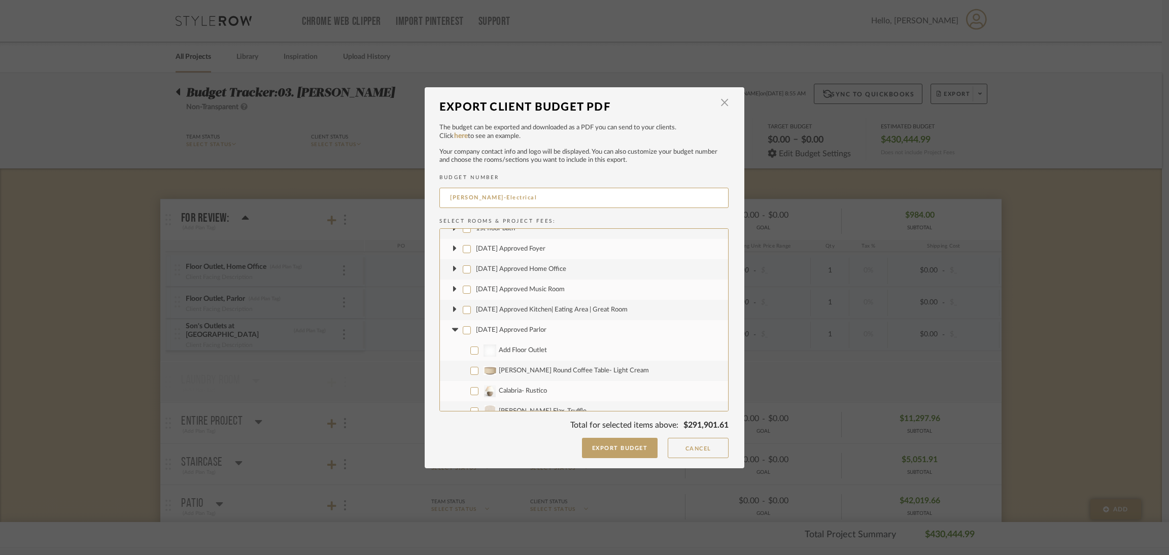
checkbox input "false"
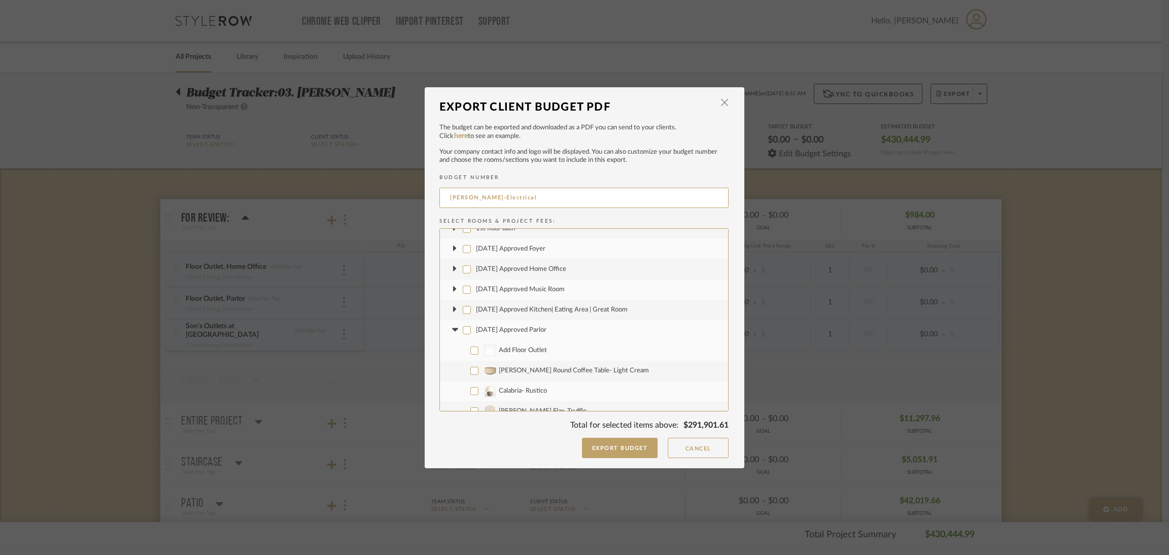
checkbox input "false"
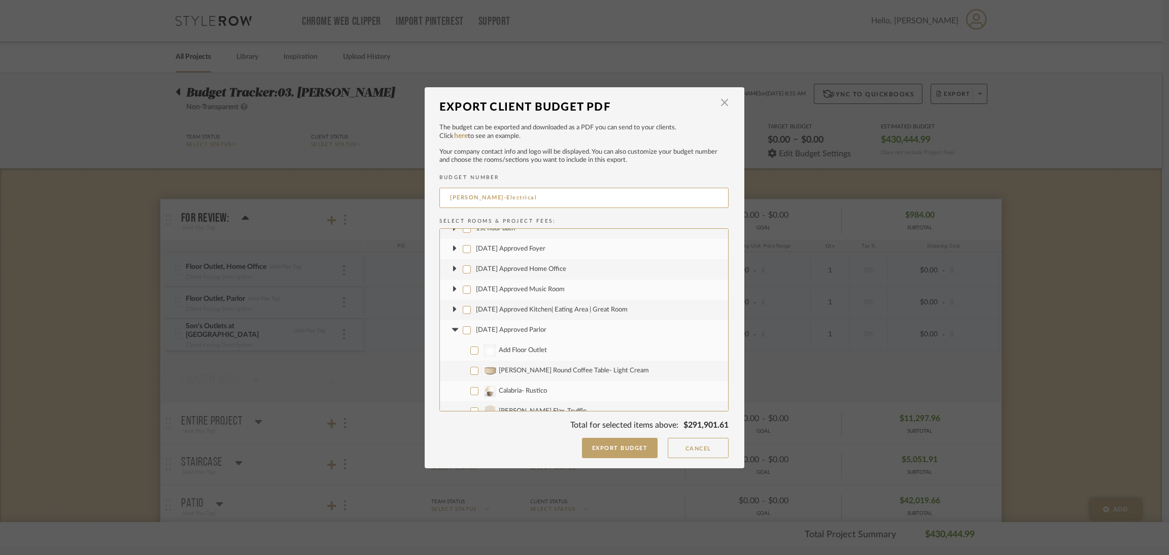
checkbox input "false"
click at [453, 331] on icon at bounding box center [454, 330] width 11 height 4
click at [465, 351] on input "[DATE] Approved Master Suite" at bounding box center [467, 350] width 8 height 8
checkbox input "false"
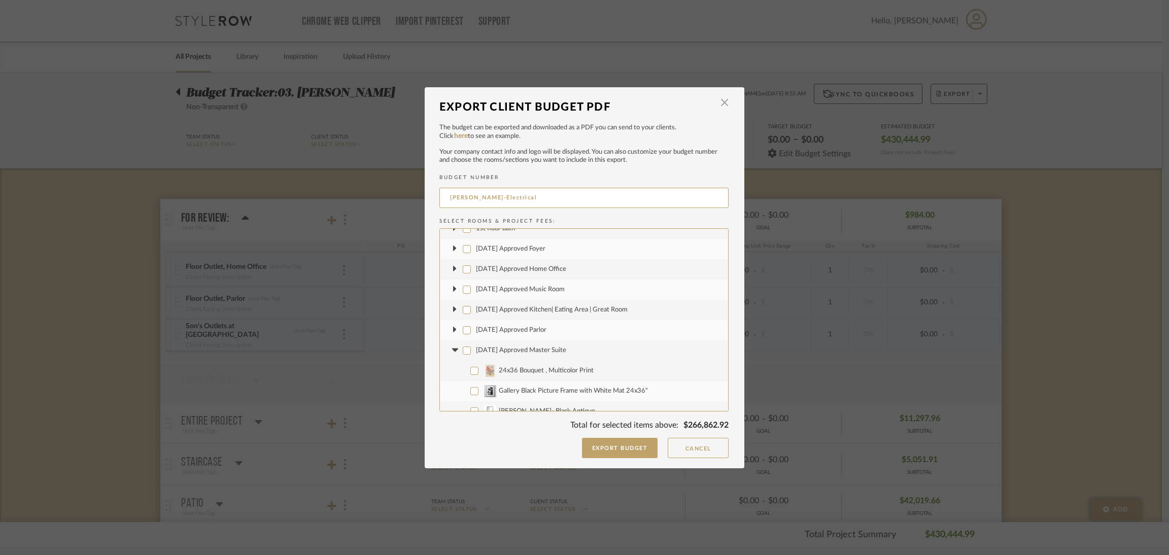
checkbox input "false"
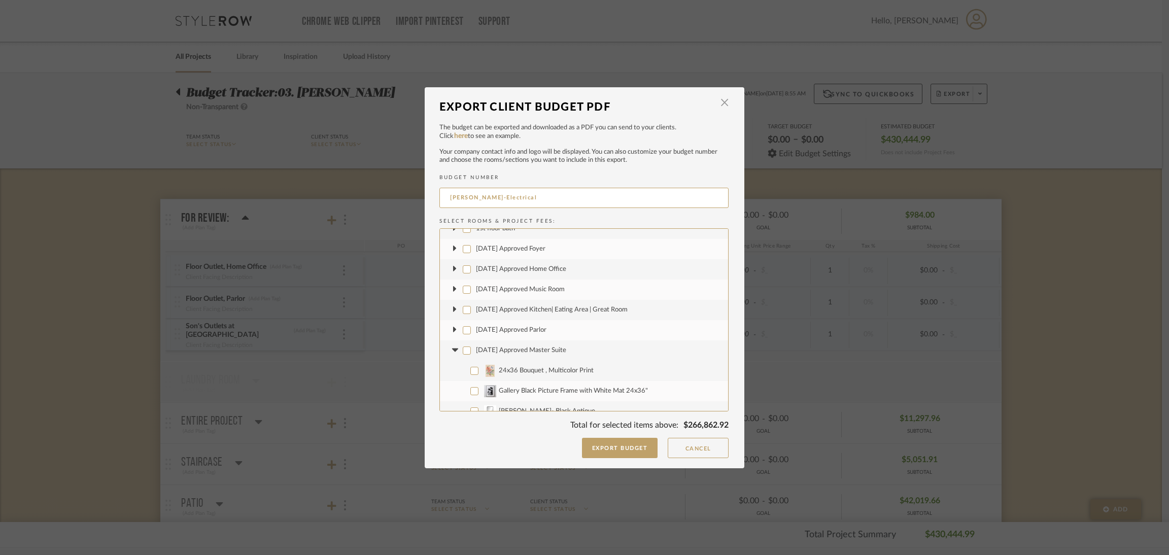
checkbox input "false"
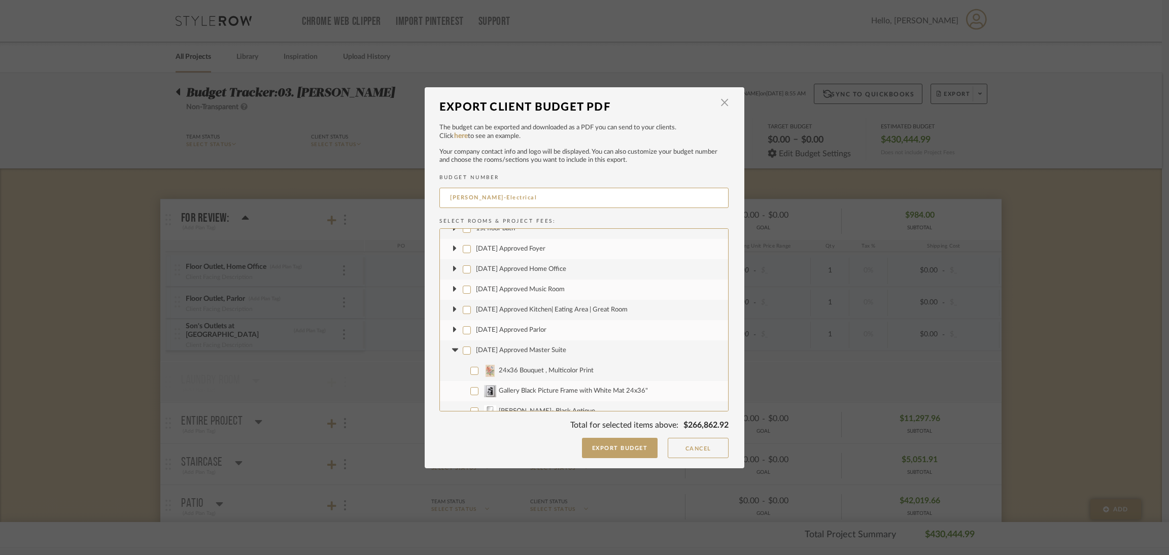
checkbox input "false"
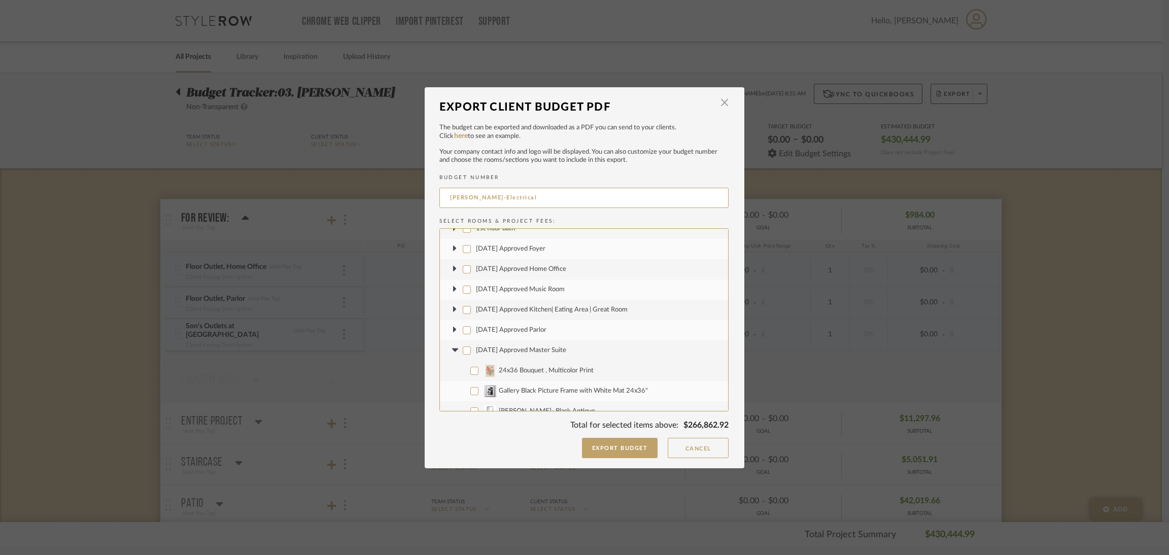
checkbox input "false"
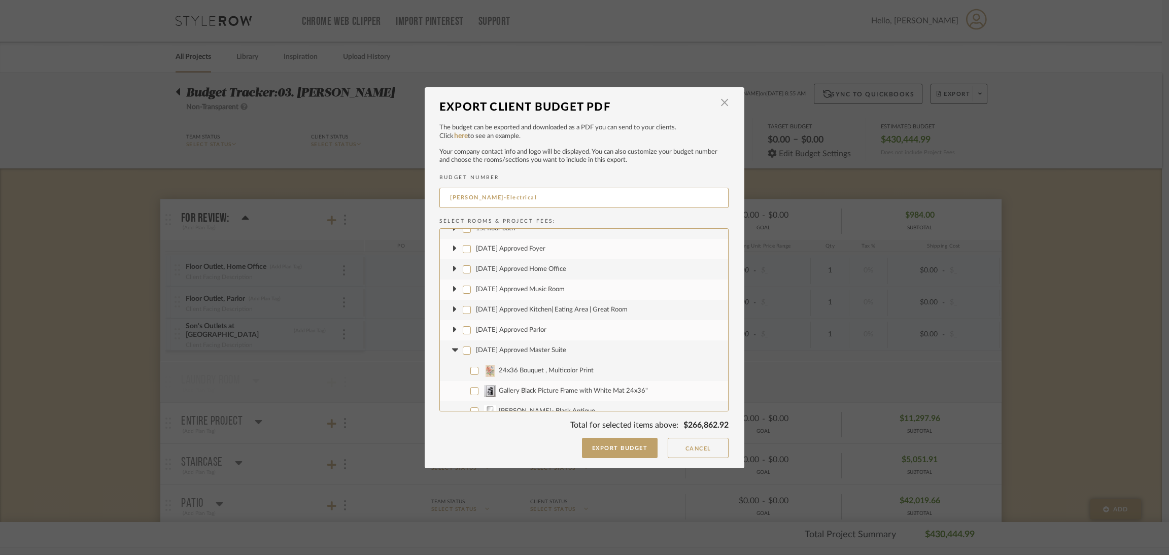
checkbox input "false"
click at [452, 351] on icon at bounding box center [454, 350] width 11 height 4
drag, startPoint x: 462, startPoint y: 372, endPoint x: 451, endPoint y: 372, distance: 10.2
click at [463, 372] on input "Master bath" at bounding box center [467, 371] width 8 height 8
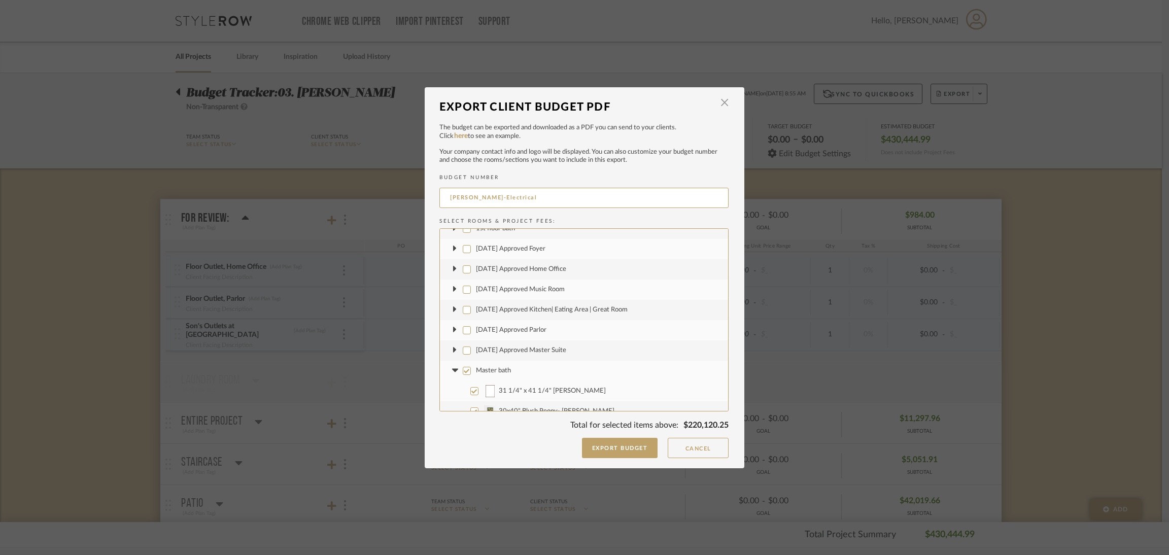
checkbox input "false"
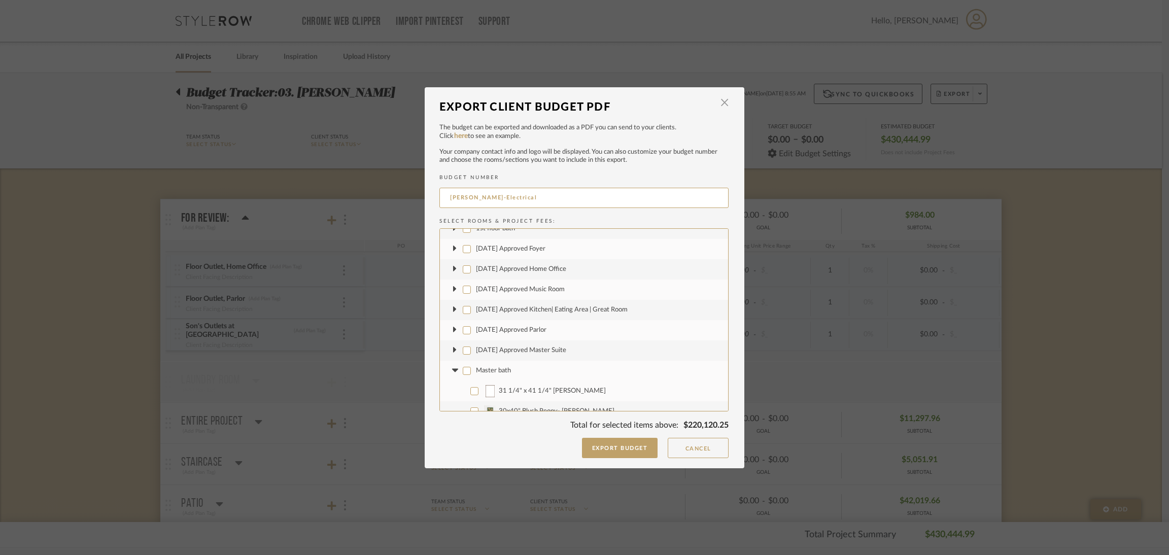
checkbox input "false"
click at [449, 372] on fa-icon at bounding box center [454, 370] width 11 height 11
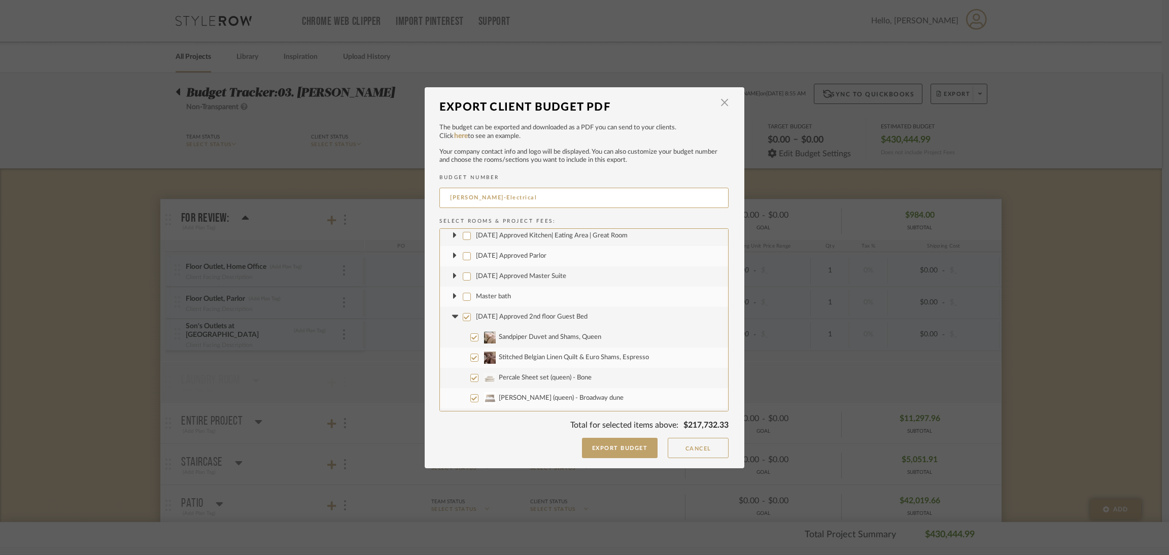
scroll to position [228, 0]
click at [463, 317] on input "[DATE] Approved 2nd floor Guest Bed" at bounding box center [467, 315] width 8 height 8
checkbox input "false"
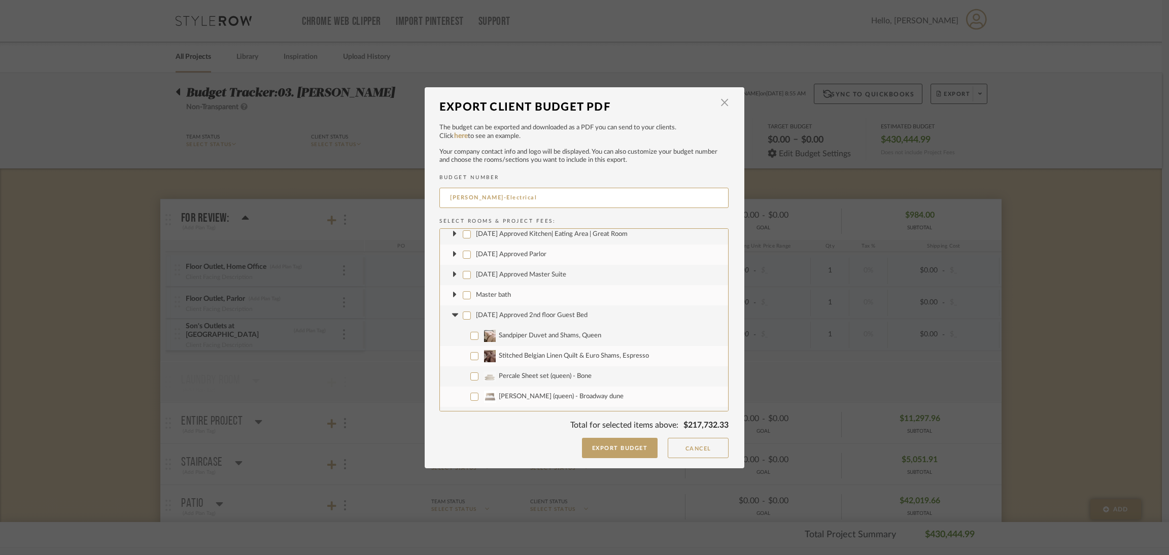
checkbox input "false"
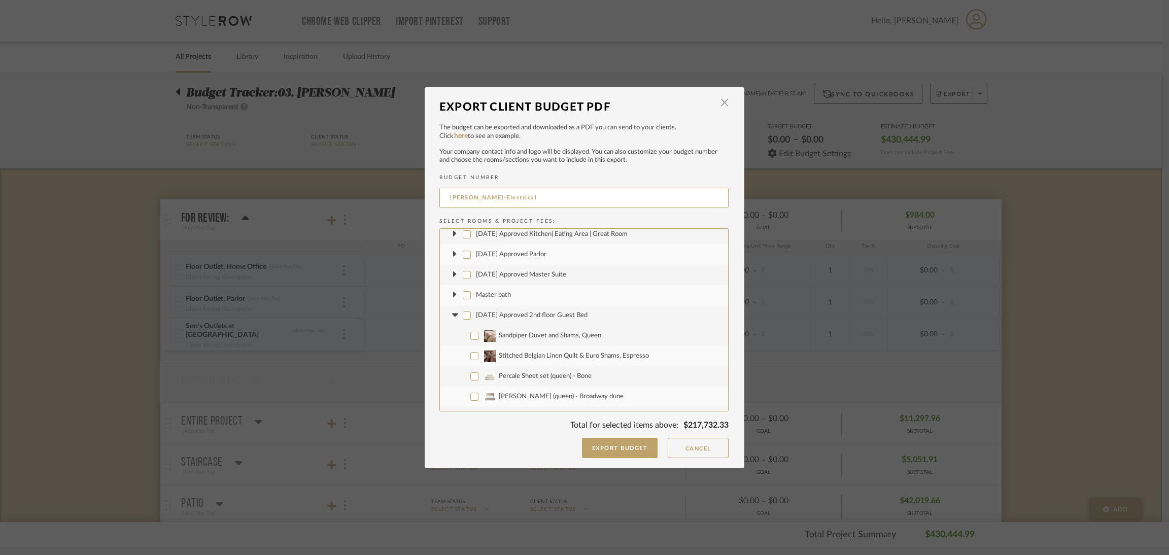
checkbox input "false"
click at [451, 317] on fa-icon at bounding box center [454, 315] width 11 height 11
click at [464, 335] on input "Guest Bath" at bounding box center [467, 336] width 8 height 8
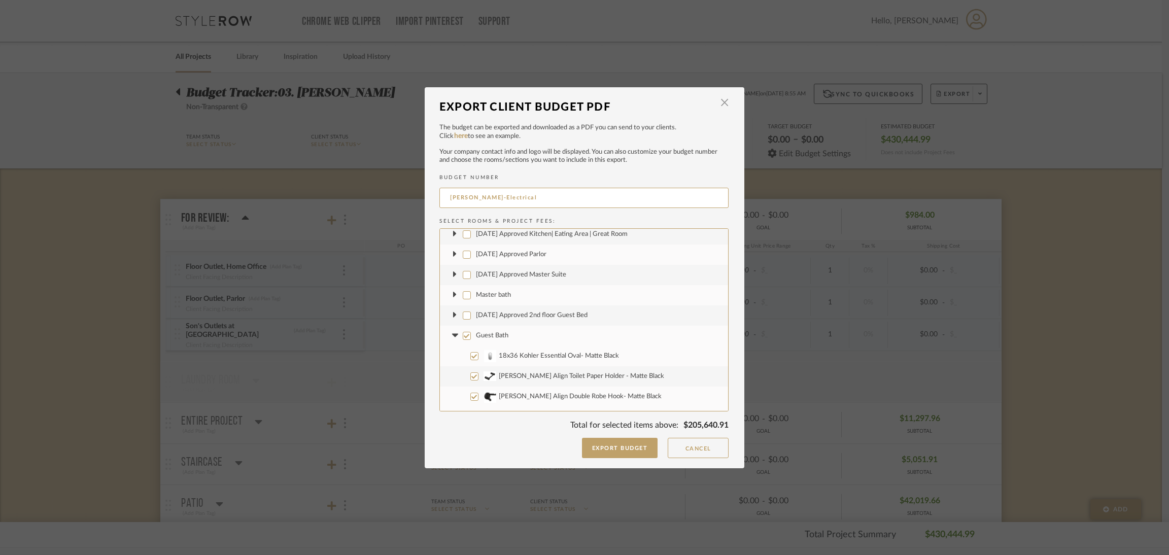
checkbox input "false"
click at [451, 334] on icon at bounding box center [454, 336] width 6 height 4
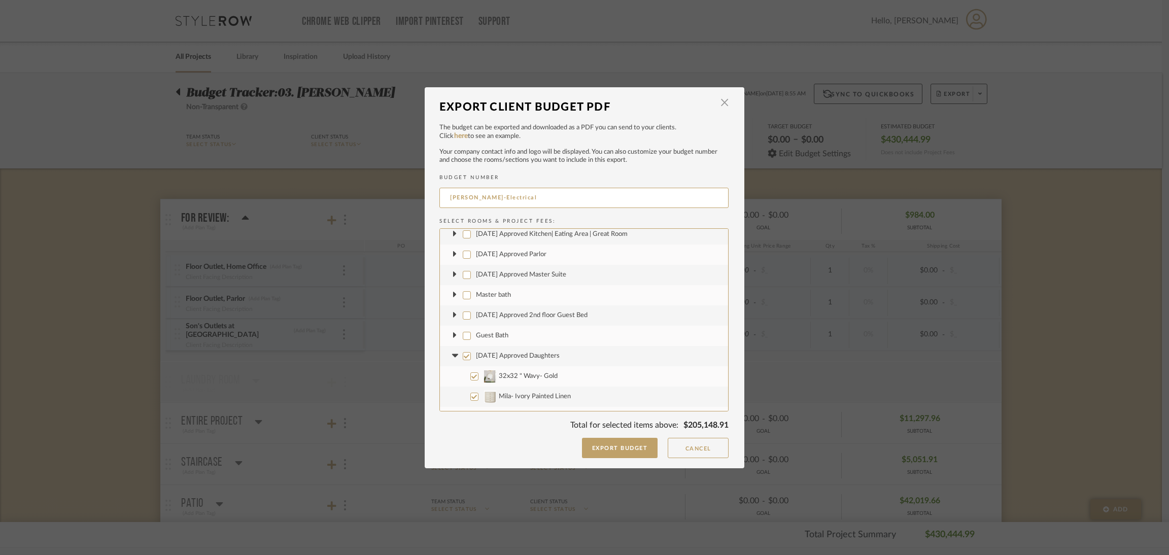
click at [464, 356] on input "[DATE] Approved Daughters" at bounding box center [467, 356] width 8 height 8
checkbox input "false"
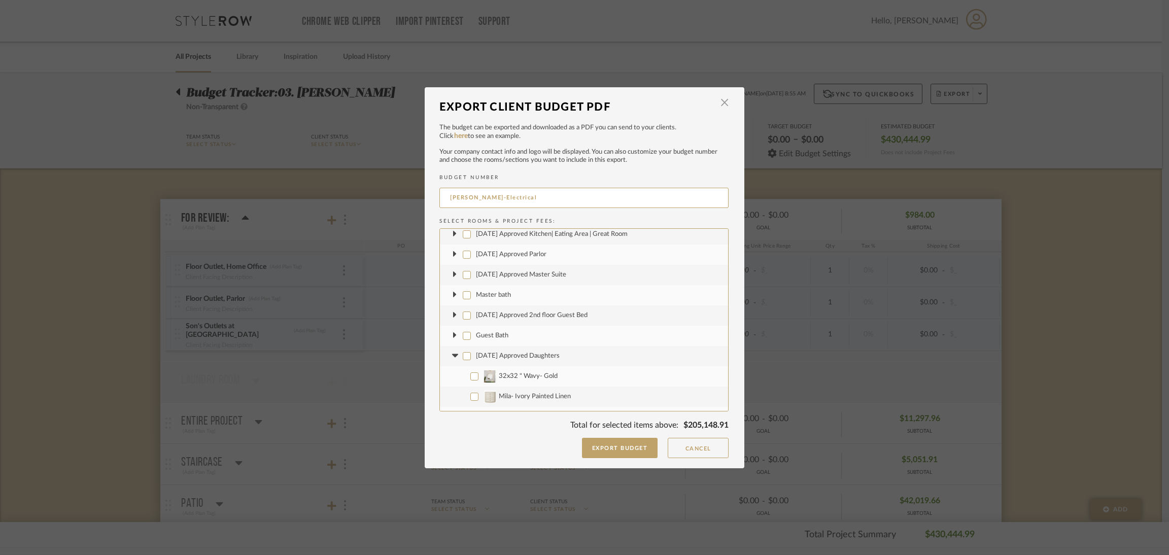
checkbox input "false"
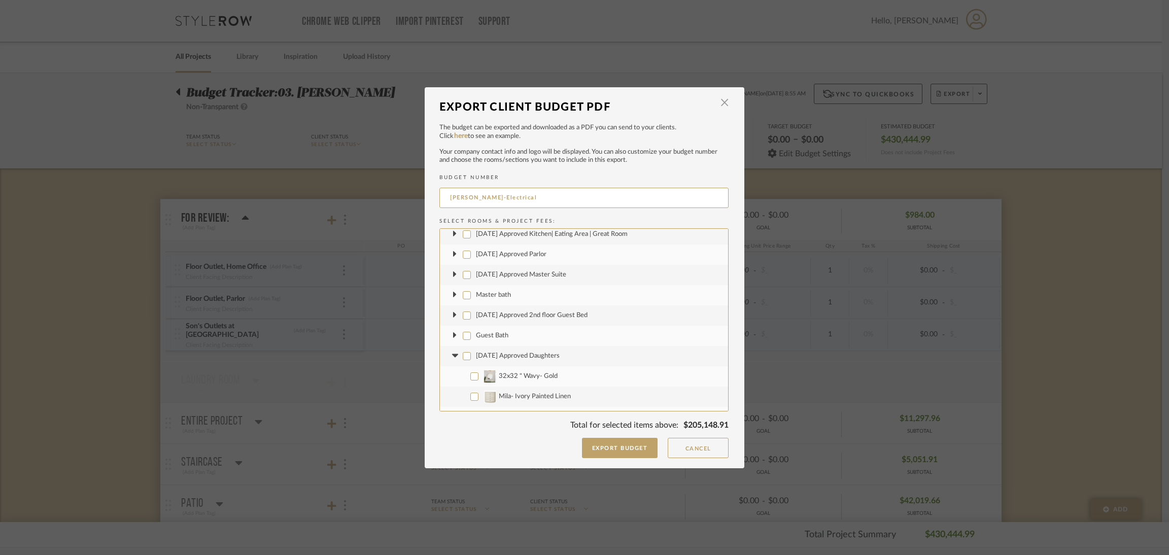
checkbox input "false"
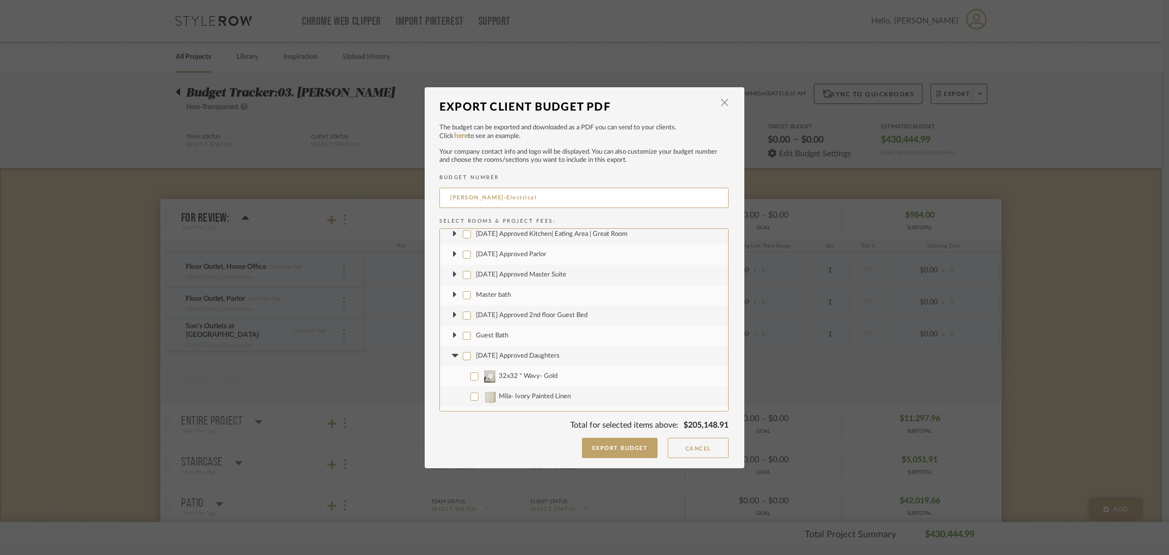
checkbox input "false"
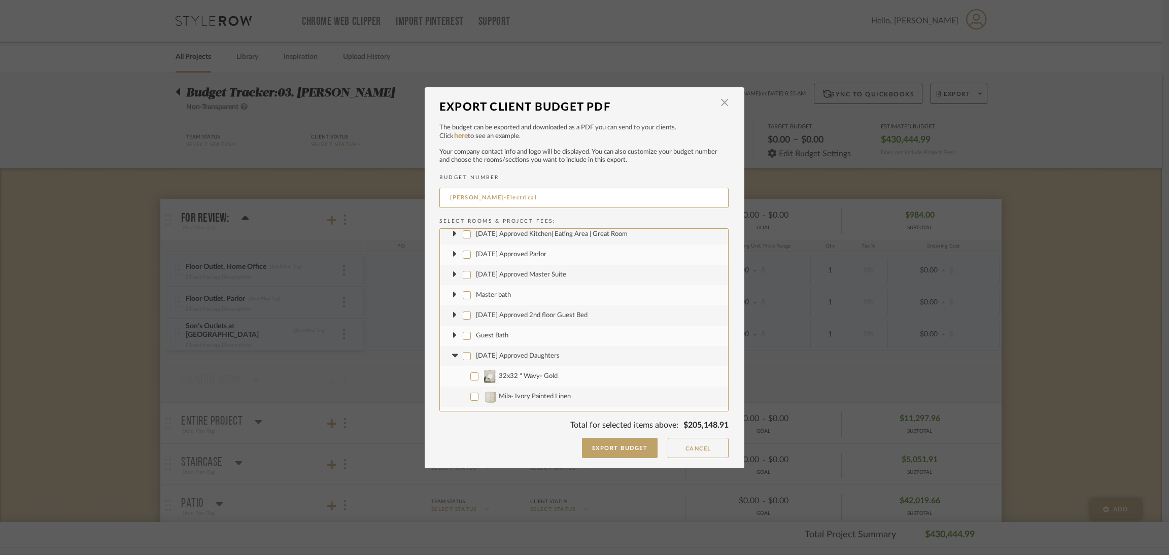
checkbox input "false"
click at [452, 355] on icon at bounding box center [454, 356] width 6 height 4
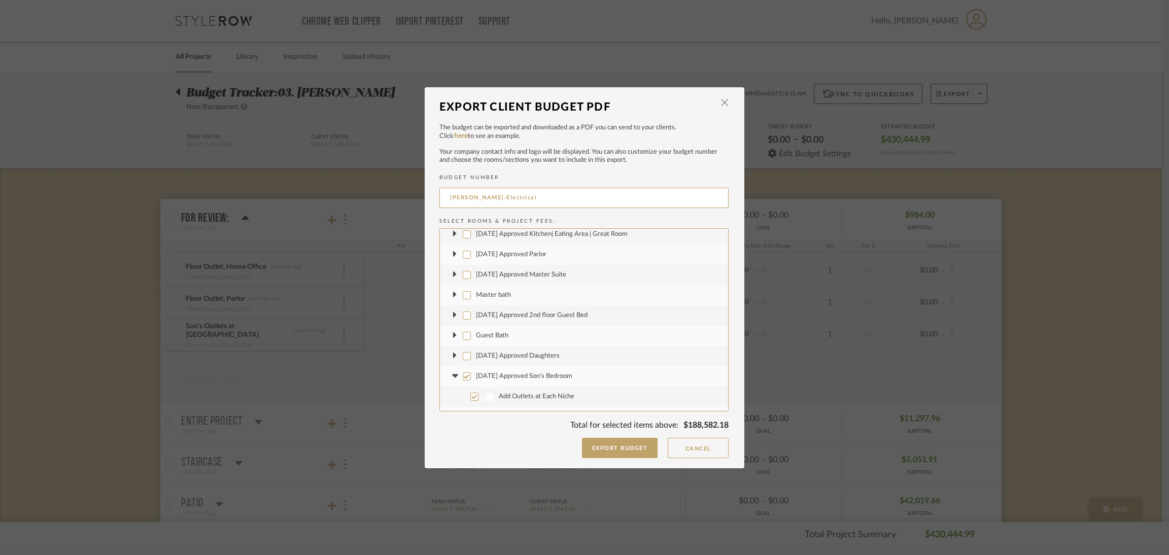
click at [463, 377] on input "[DATE] Approved Son's Bedroom" at bounding box center [467, 376] width 8 height 8
checkbox input "false"
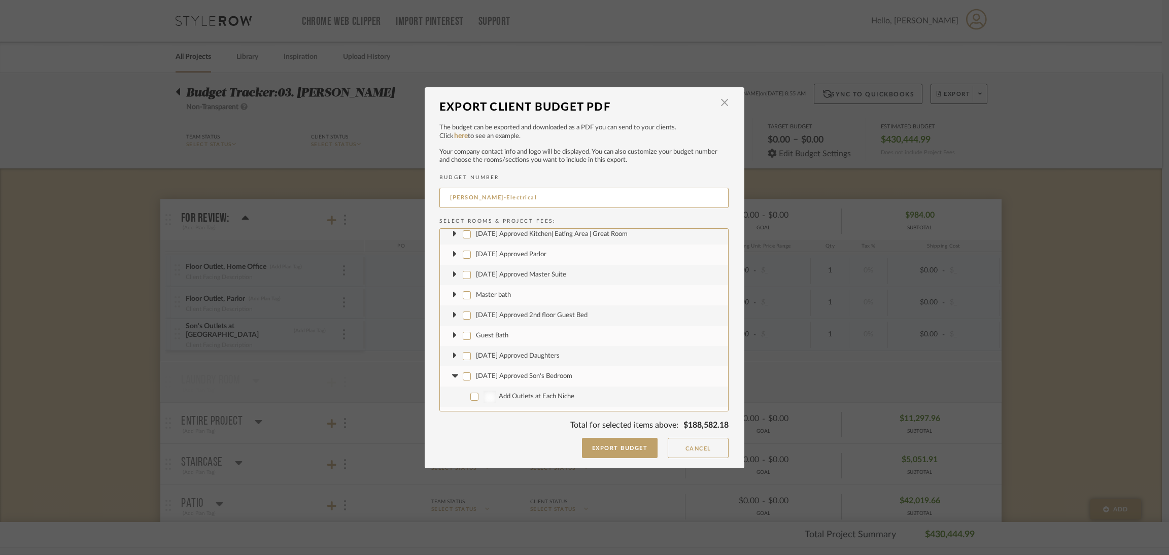
checkbox input "false"
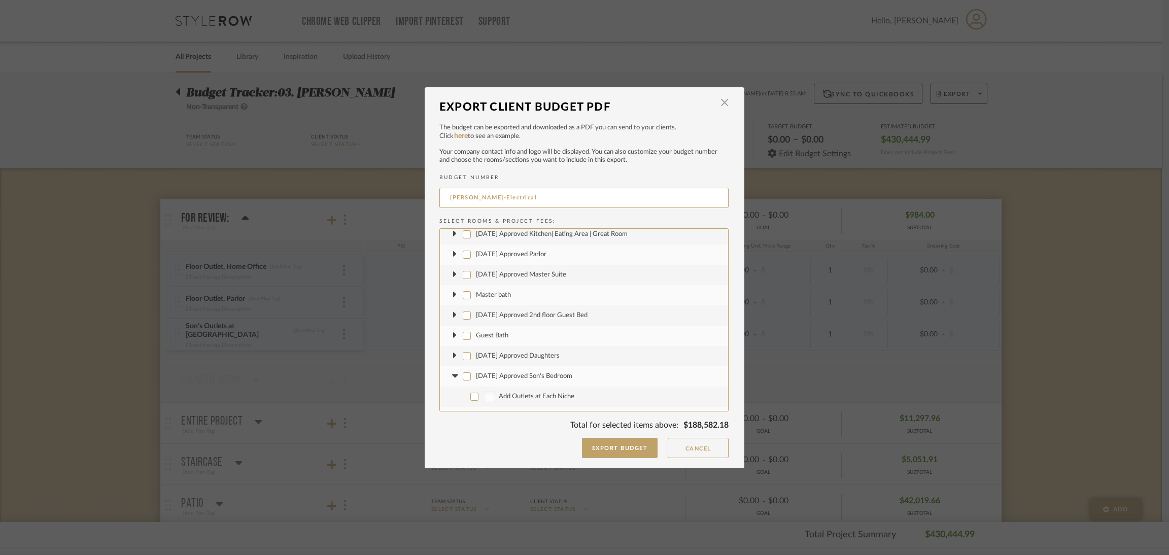
checkbox input "false"
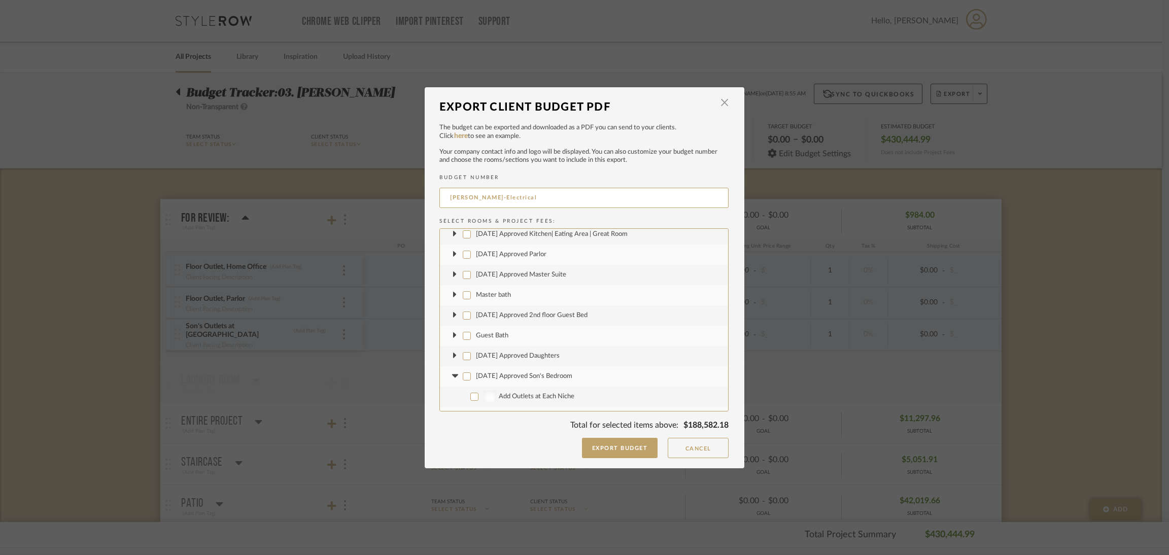
checkbox input "false"
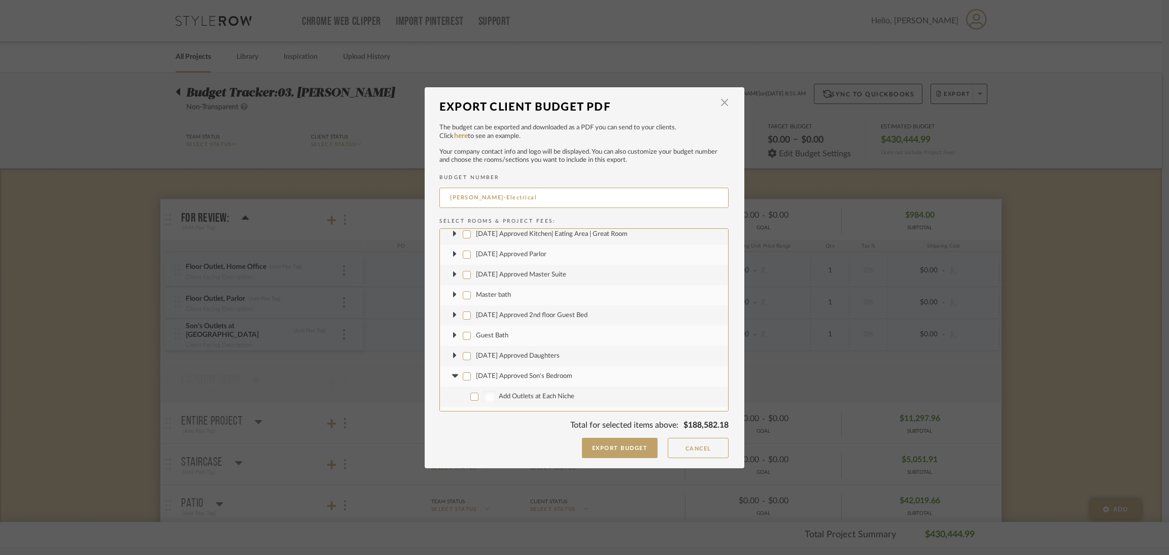
checkbox input "false"
click at [451, 375] on icon at bounding box center [454, 376] width 6 height 4
drag, startPoint x: 465, startPoint y: 397, endPoint x: 454, endPoint y: 393, distance: 11.4
click at [465, 396] on input "[DATE] Approved Basement Guest" at bounding box center [467, 397] width 8 height 8
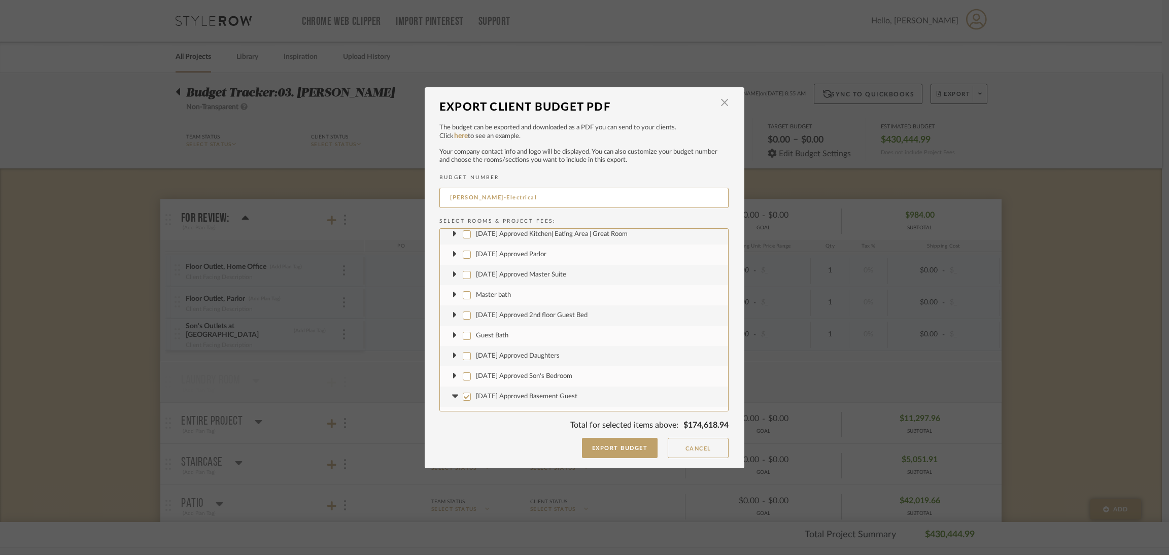
checkbox input "false"
click at [451, 395] on icon at bounding box center [454, 397] width 11 height 4
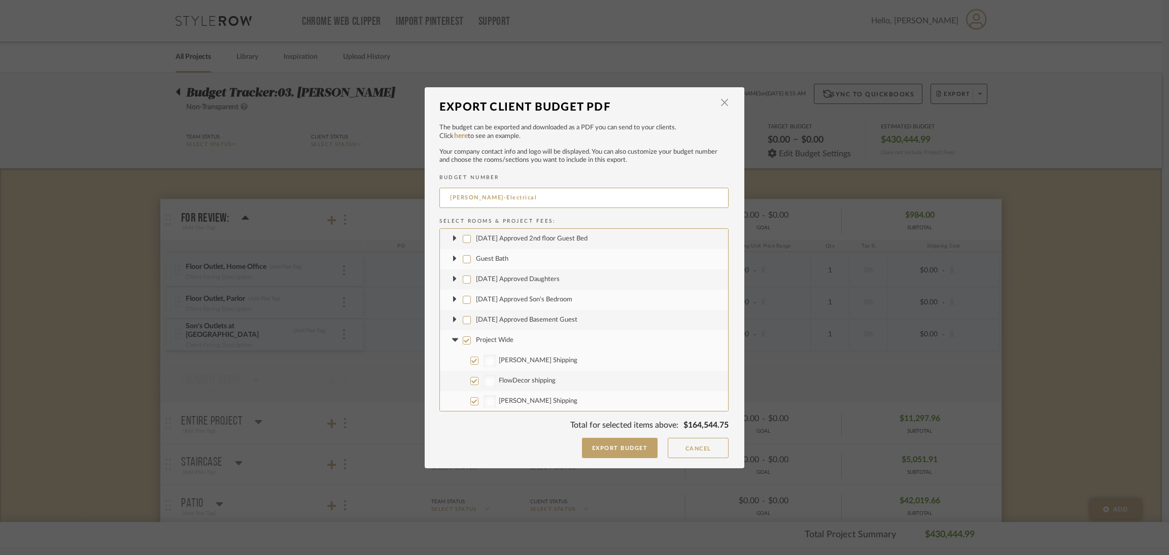
drag, startPoint x: 461, startPoint y: 339, endPoint x: 452, endPoint y: 339, distance: 9.1
click at [463, 338] on input "Project Wide" at bounding box center [467, 340] width 8 height 8
click at [451, 339] on icon at bounding box center [454, 340] width 6 height 4
click at [463, 382] on input "Project Fees" at bounding box center [467, 380] width 8 height 8
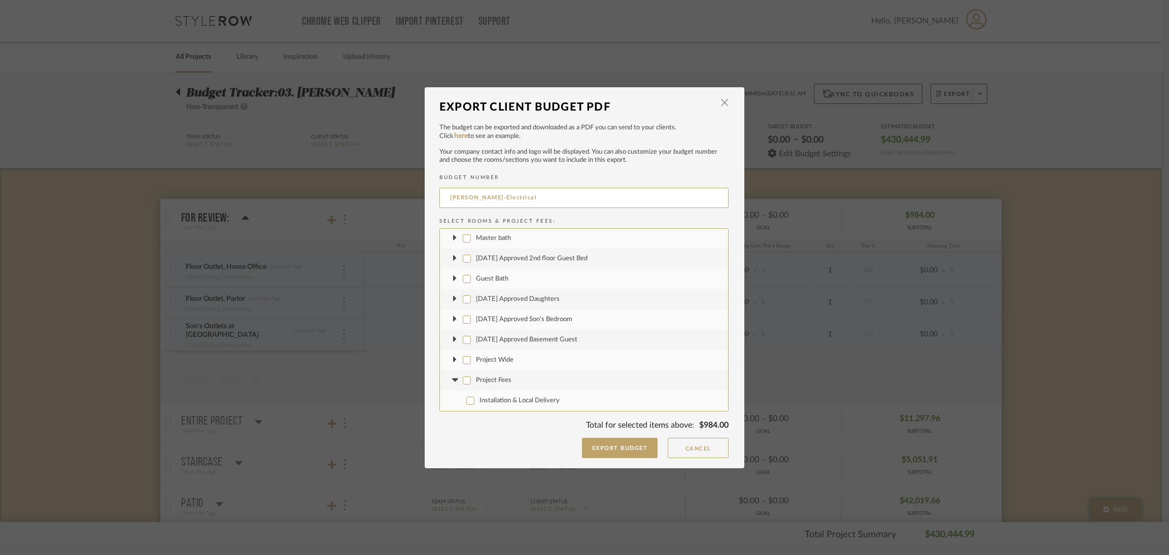
click at [452, 379] on icon at bounding box center [454, 380] width 6 height 4
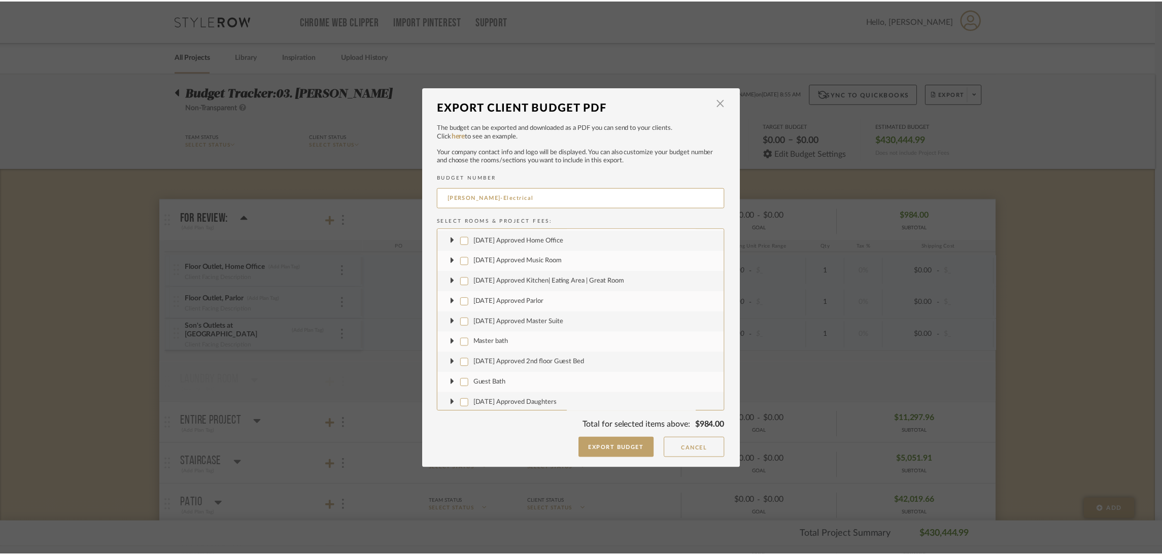
scroll to position [0, 0]
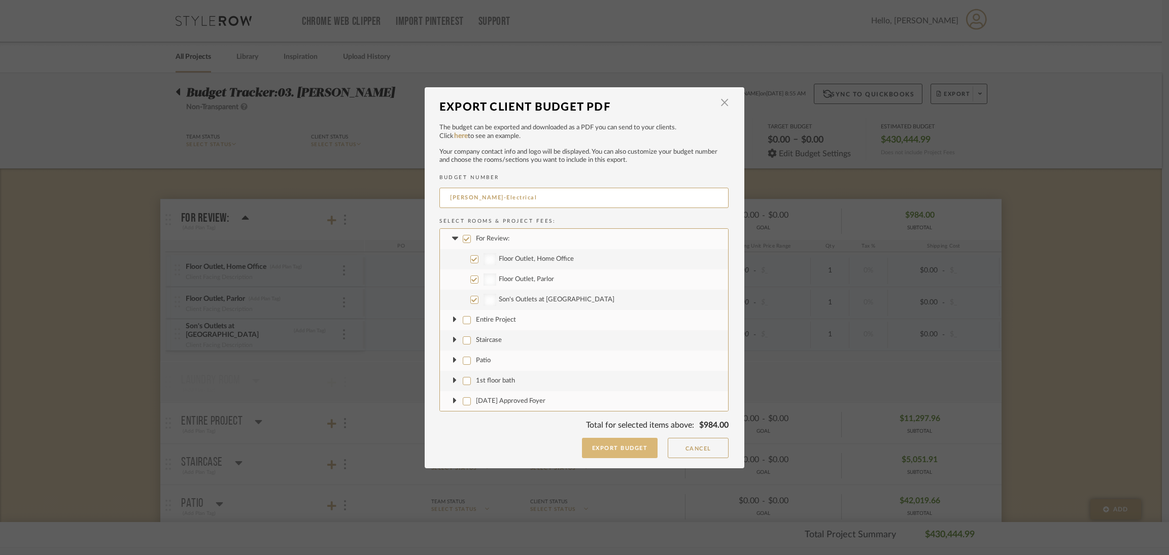
click at [634, 446] on button "Export Budget" at bounding box center [620, 448] width 76 height 20
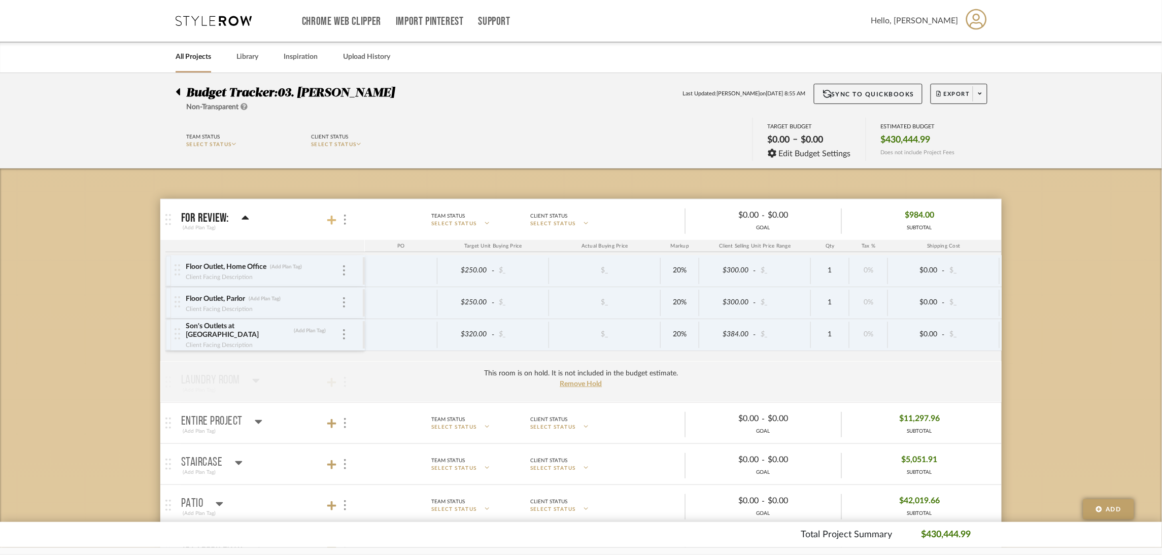
click at [328, 220] on icon at bounding box center [331, 220] width 9 height 9
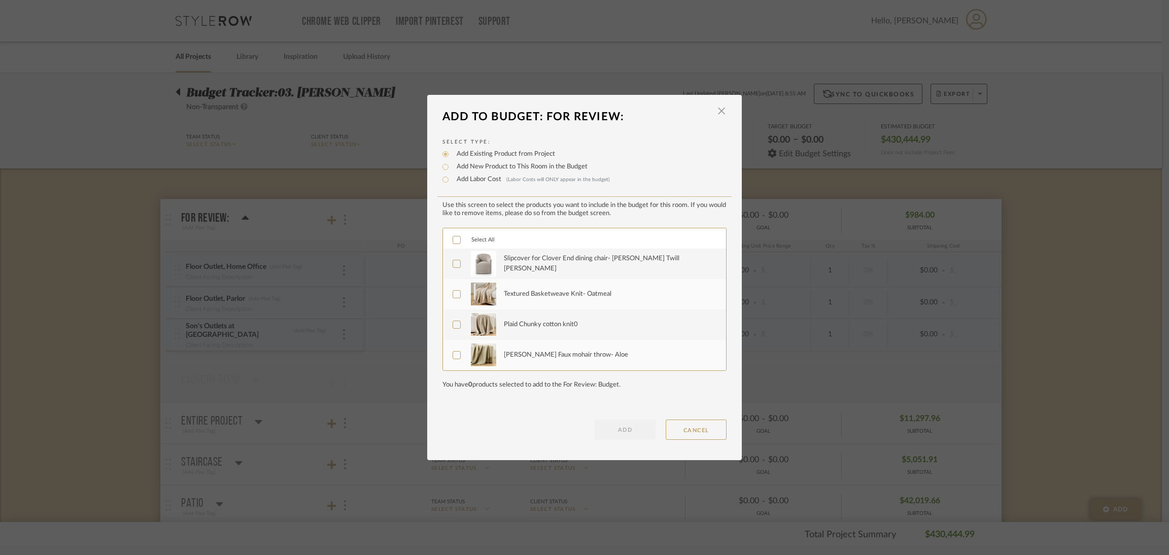
click at [474, 176] on label "Add Labor Cost (Labor Costs will ONLY appear in the budget)" at bounding box center [530, 179] width 158 height 10
click at [451, 176] on input "Add Labor Cost (Labor Costs will ONLY appear in the budget)" at bounding box center [445, 179] width 12 height 12
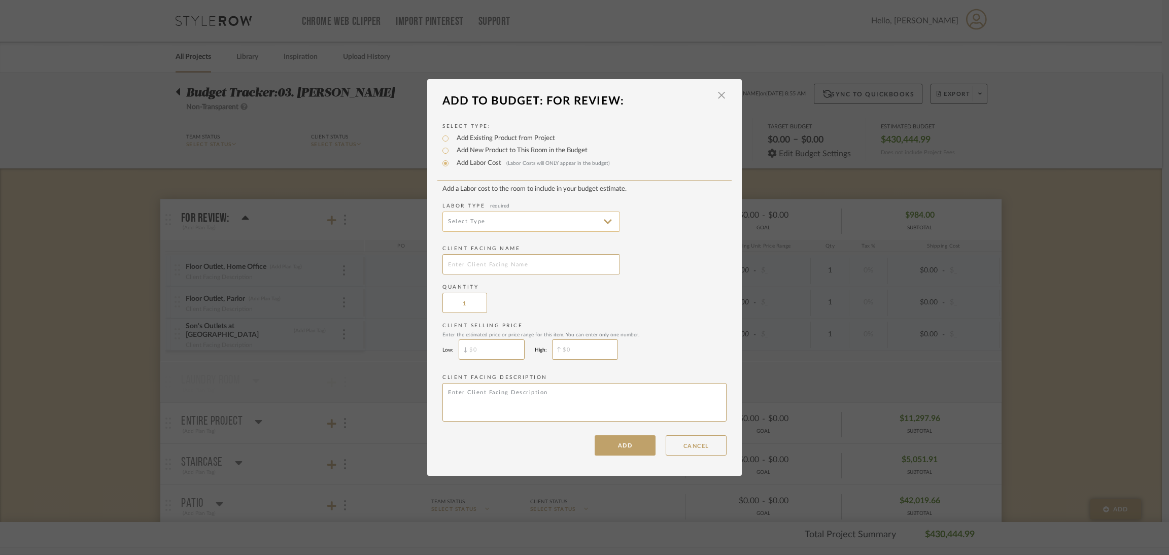
click at [599, 218] on input at bounding box center [531, 222] width 178 height 20
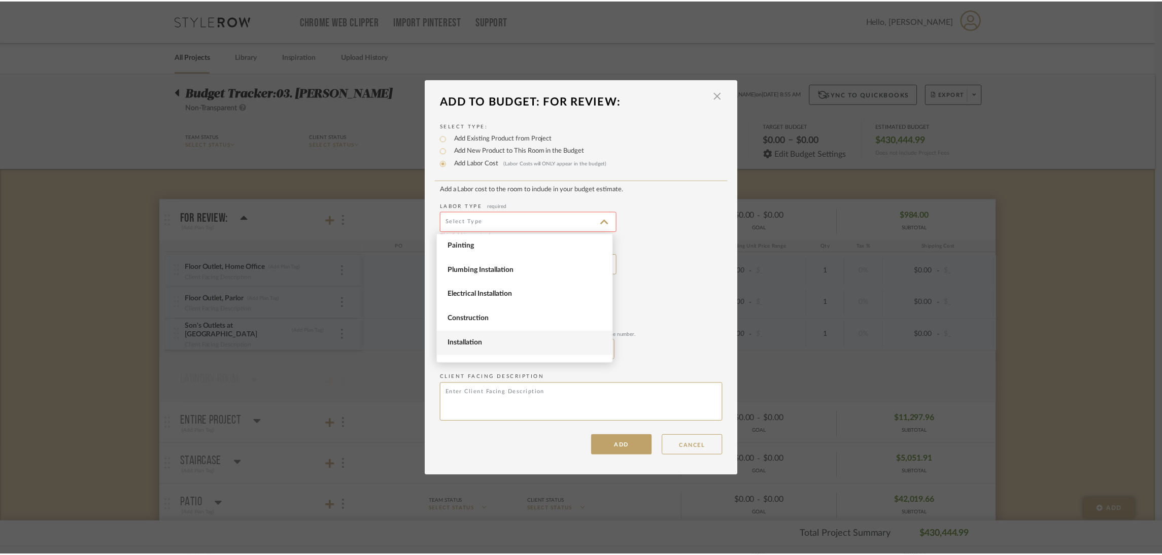
scroll to position [76, 0]
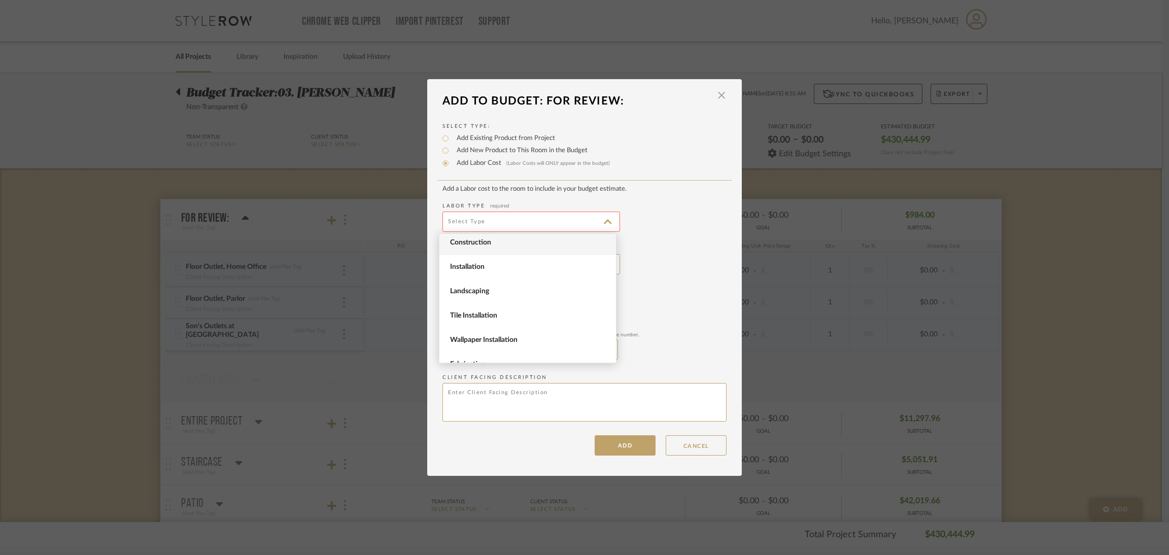
click at [522, 248] on span "Construction" at bounding box center [527, 243] width 177 height 24
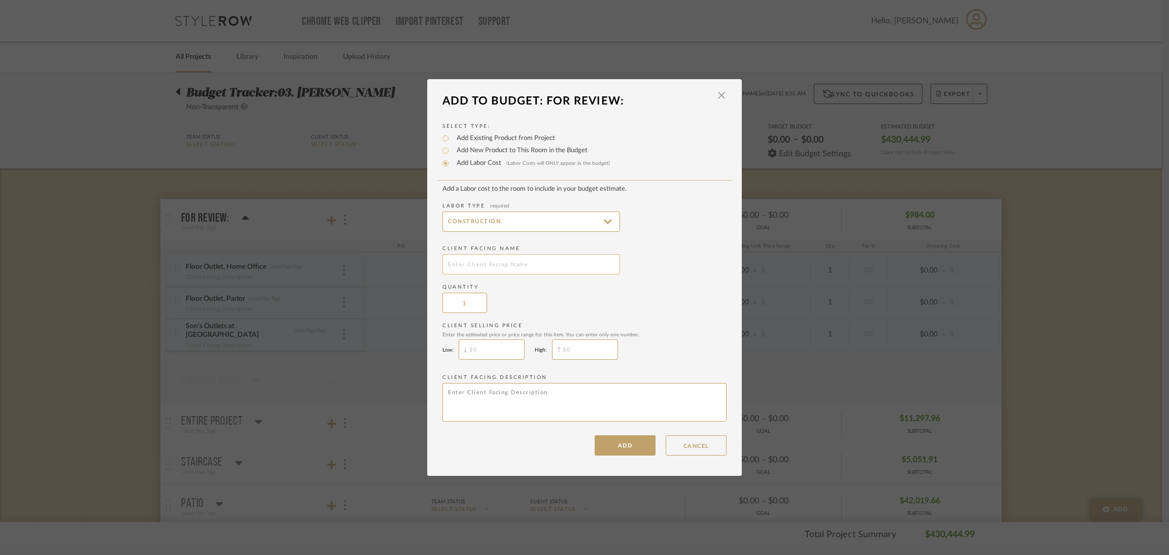
click at [518, 271] on input "text" at bounding box center [531, 264] width 178 height 20
drag, startPoint x: 464, startPoint y: 261, endPoint x: 433, endPoint y: 263, distance: 31.5
click at [433, 263] on div "Select Type: Add Existing Product from Project Add New Product to This Room in …" at bounding box center [584, 284] width 314 height 344
click at [626, 445] on button "ADD" at bounding box center [624, 445] width 61 height 20
